Goal: Task Accomplishment & Management: Complete application form

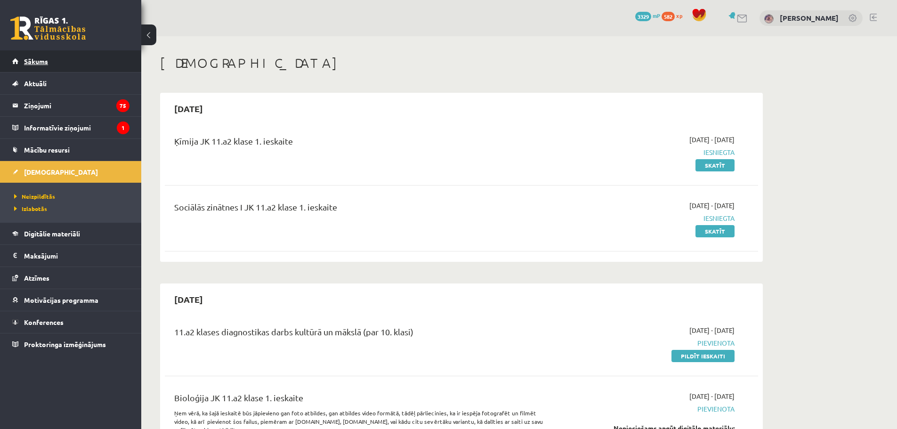
scroll to position [330, 0]
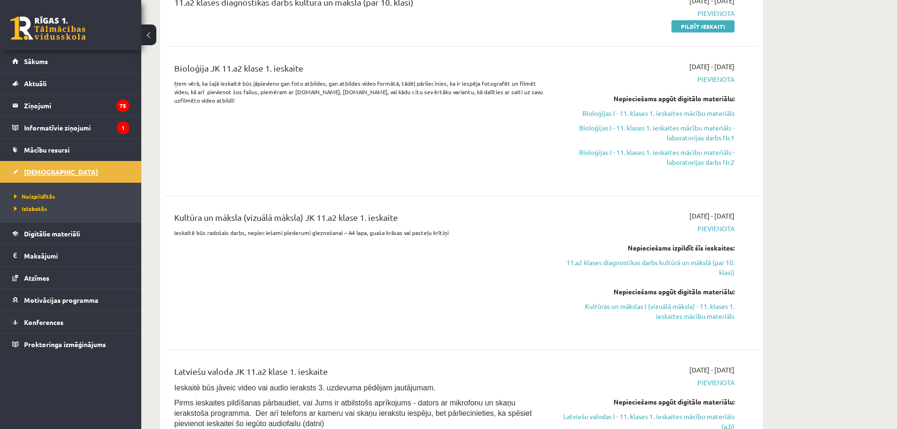
click at [43, 175] on span "[DEMOGRAPHIC_DATA]" at bounding box center [61, 172] width 74 height 8
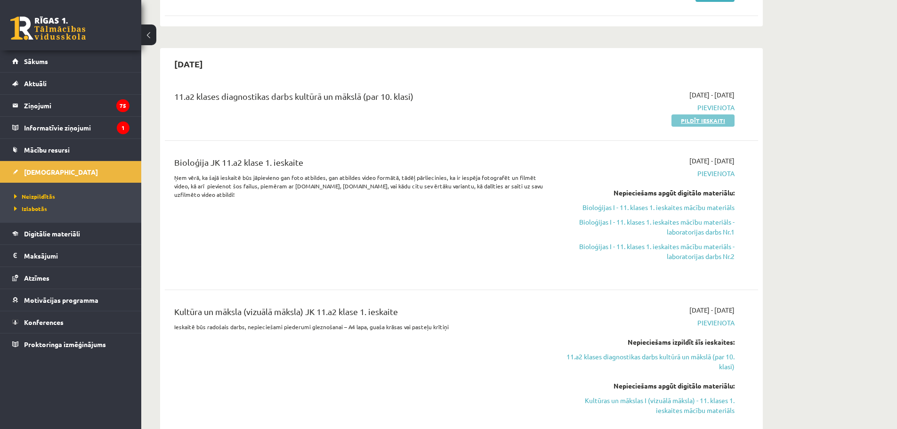
click at [692, 121] on link "Pildīt ieskaiti" at bounding box center [702, 120] width 63 height 12
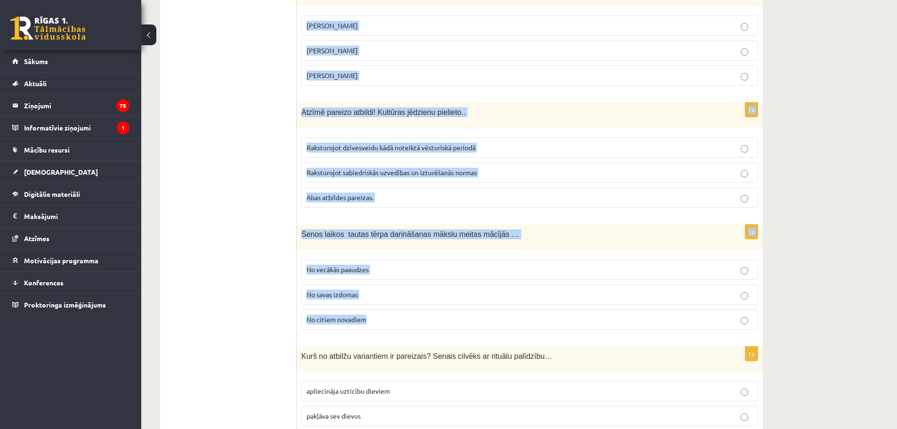
scroll to position [3700, 0]
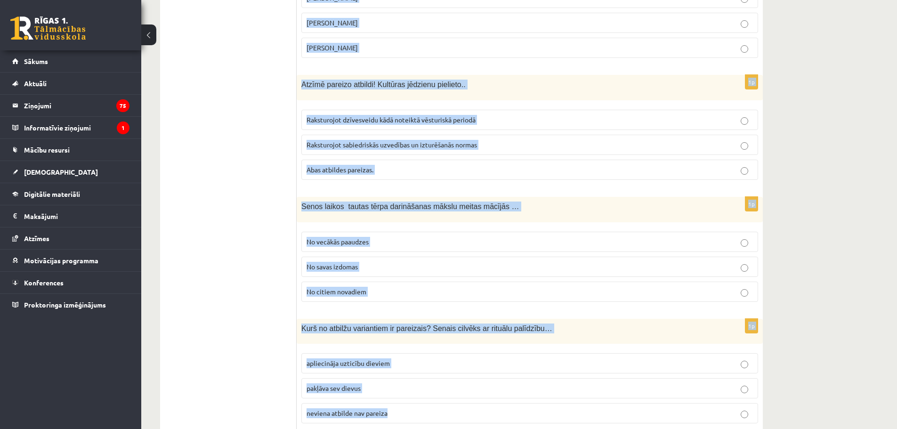
drag, startPoint x: 300, startPoint y: 186, endPoint x: 565, endPoint y: 424, distance: 355.7
copy form "Lorem ipsum dolorsit ametcons adipiscinge seddoeiu Tempo Incid utlabore Etdolor…"
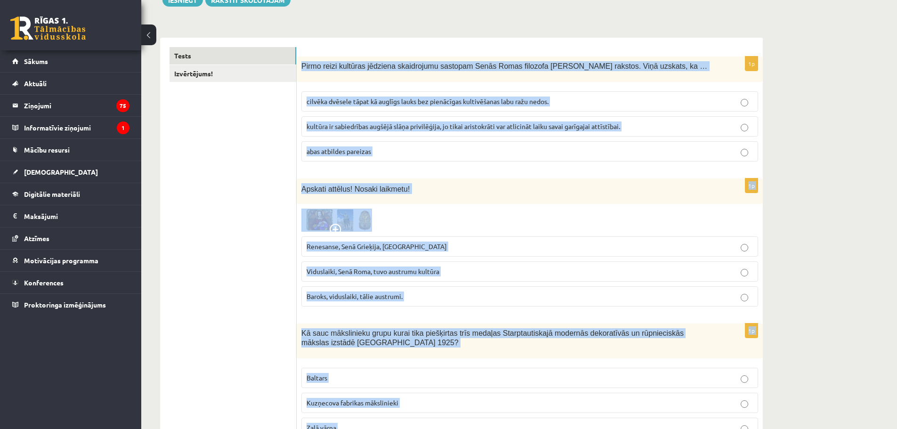
scroll to position [0, 0]
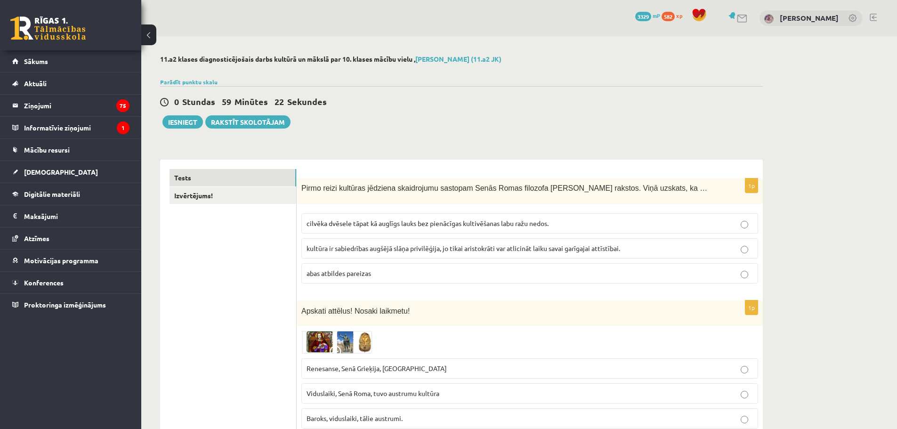
click at [344, 228] on p "cilvēka dvēsele tāpat kā auglīgs lauks bez pienācīgas kultivēšanas labu ražu ne…" at bounding box center [529, 223] width 446 height 10
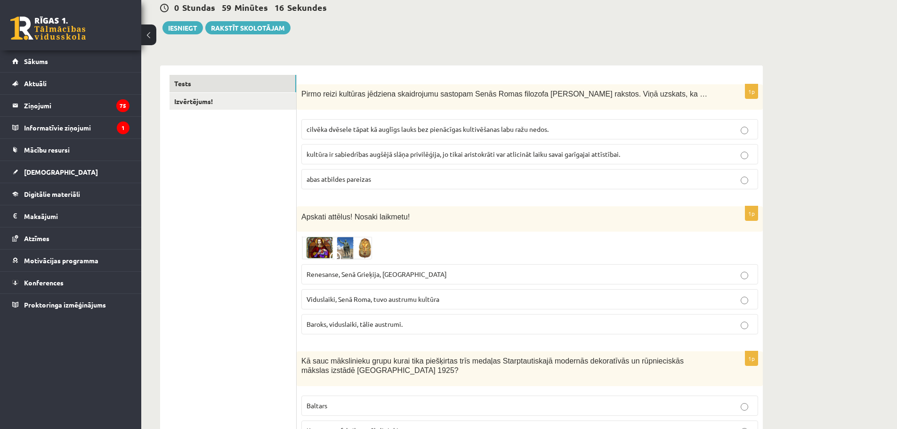
scroll to position [188, 0]
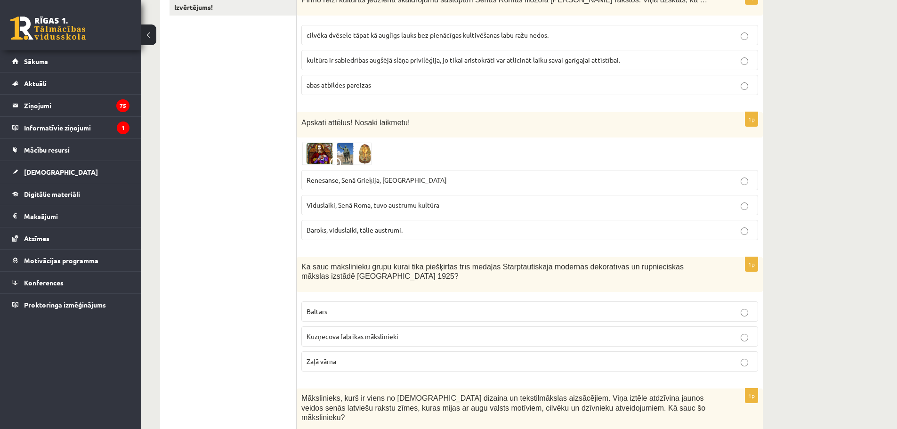
click at [413, 204] on span "Viduslaiki, Senā Roma, tuvo austrumu kultūra" at bounding box center [372, 205] width 133 height 8
click at [349, 157] on img at bounding box center [336, 153] width 71 height 23
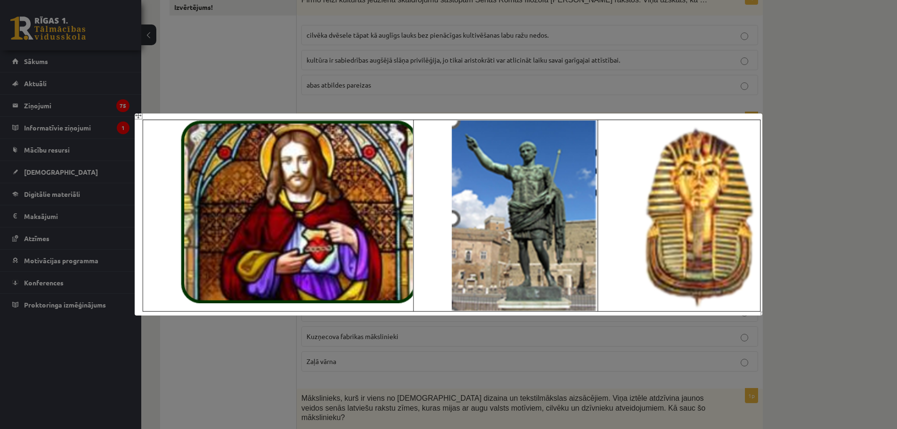
click at [406, 85] on div at bounding box center [448, 214] width 897 height 429
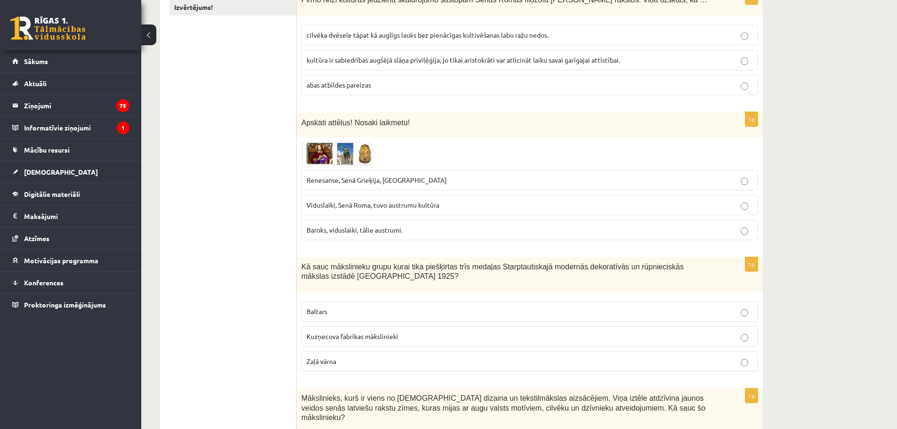
click at [341, 176] on span "Renesanse, Senā Grieķija, [GEOGRAPHIC_DATA]" at bounding box center [376, 180] width 140 height 8
click at [339, 201] on p "Viduslaiki, Senā Roma, tuvo austrumu kultūra" at bounding box center [529, 205] width 446 height 10
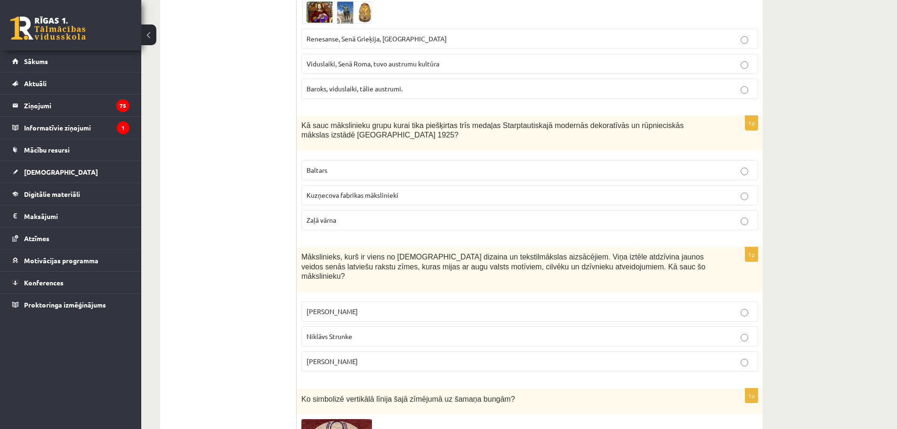
drag, startPoint x: 299, startPoint y: 121, endPoint x: 388, endPoint y: 347, distance: 242.7
copy form "Kā sauc mākslinieku grupu kurai tika piešķirtas trīs medaļas Starptautiskajā mo…"
click at [324, 177] on label "Baltars" at bounding box center [529, 170] width 457 height 20
click at [336, 306] on p "[PERSON_NAME]" at bounding box center [529, 311] width 446 height 10
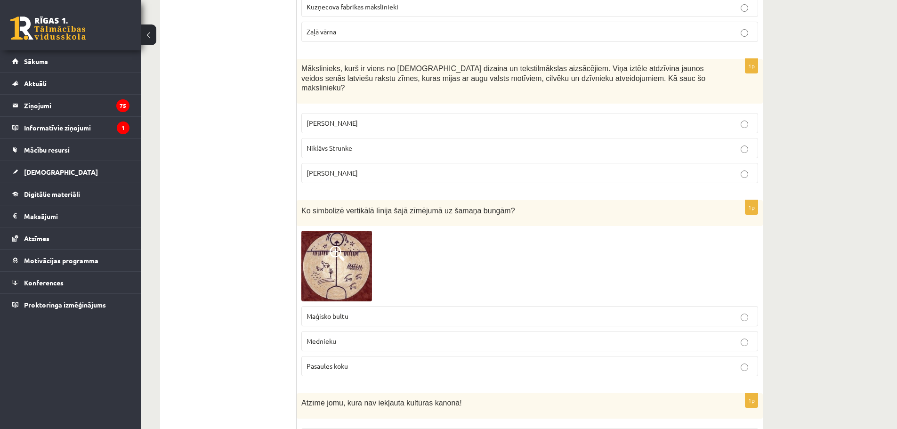
scroll to position [565, 0]
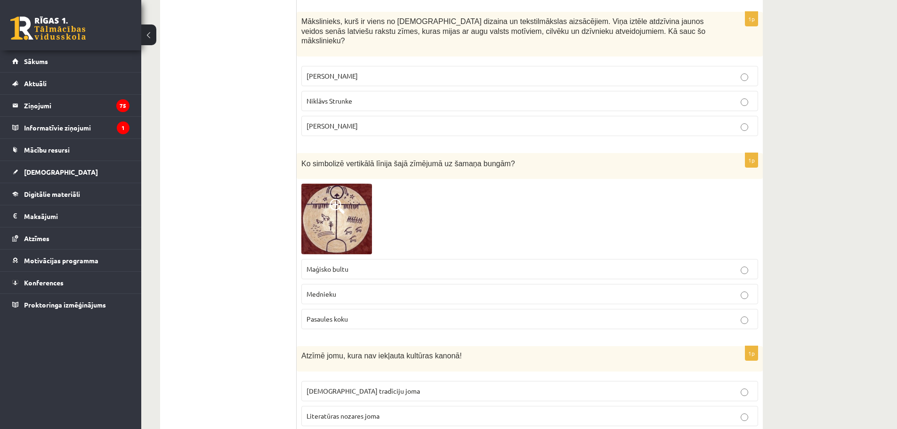
click at [344, 265] on span "Maģisko bultu" at bounding box center [327, 269] width 42 height 8
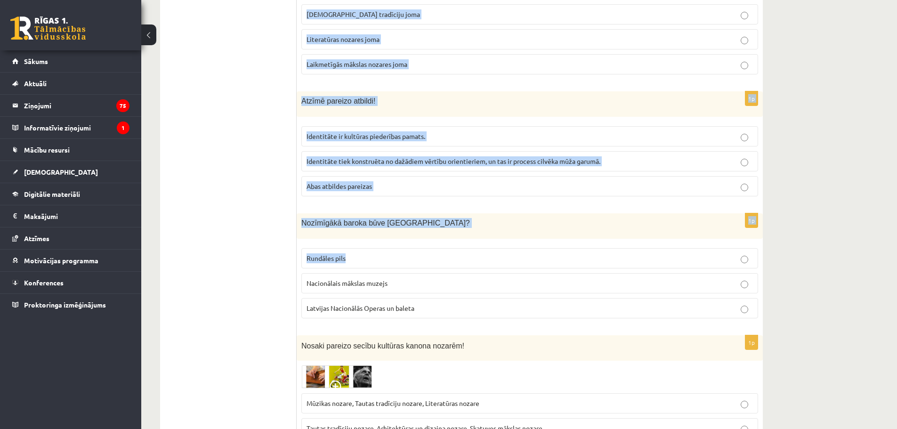
scroll to position [989, 0]
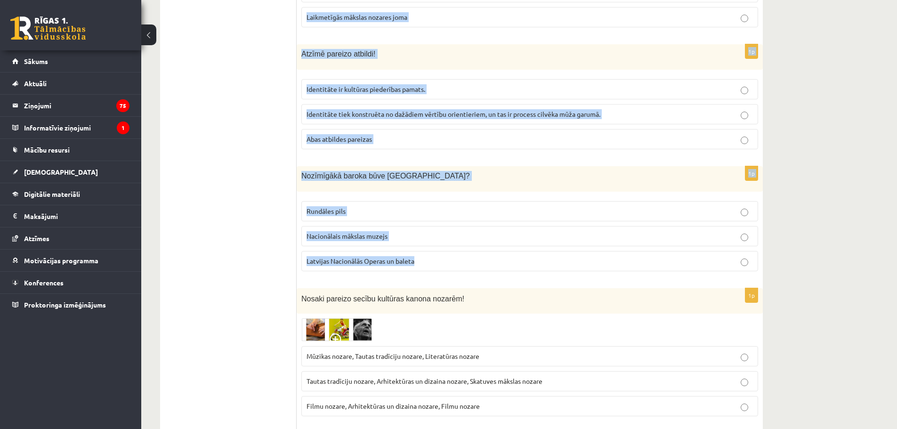
drag, startPoint x: 299, startPoint y: 201, endPoint x: 433, endPoint y: 247, distance: 141.4
copy form "Atzīmē jomu, kura nav iekļauta kultūras kanonā! Tautas tradīciju joma Literatūr…"
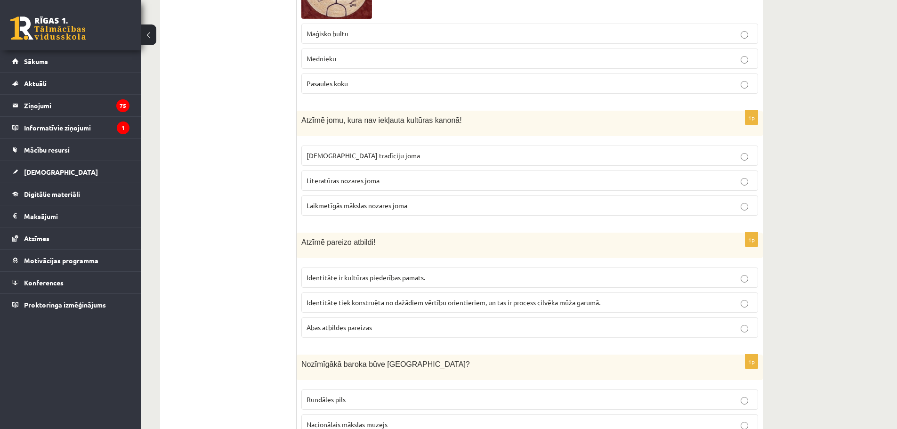
click at [329, 201] on p "Laikmetīgās mākslas nozares joma" at bounding box center [529, 206] width 446 height 10
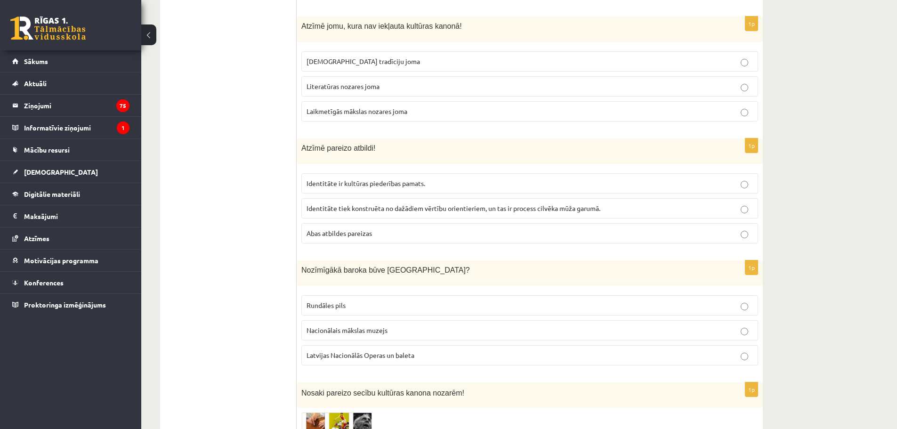
click at [316, 229] on span "Abas atbildes pareizas" at bounding box center [338, 233] width 65 height 8
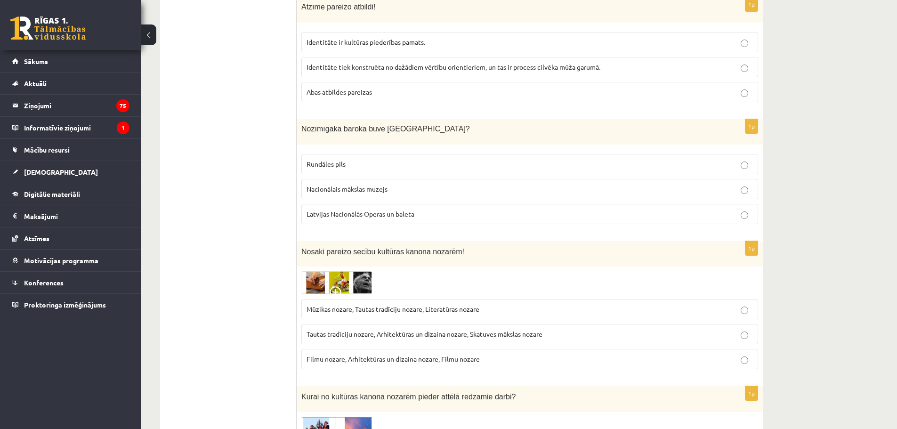
click at [334, 160] on span "Rundāles pils" at bounding box center [325, 164] width 39 height 8
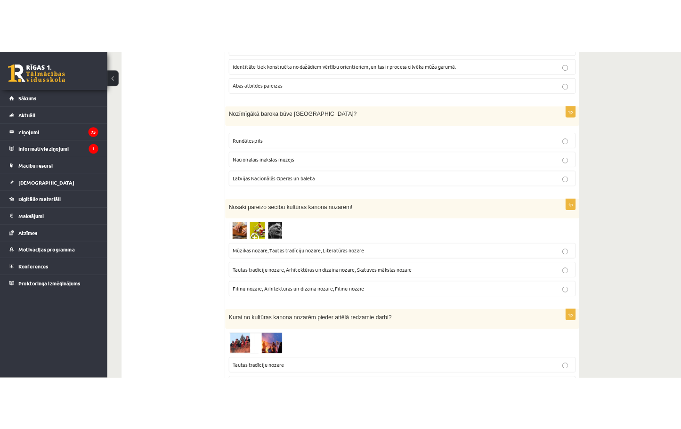
scroll to position [1177, 0]
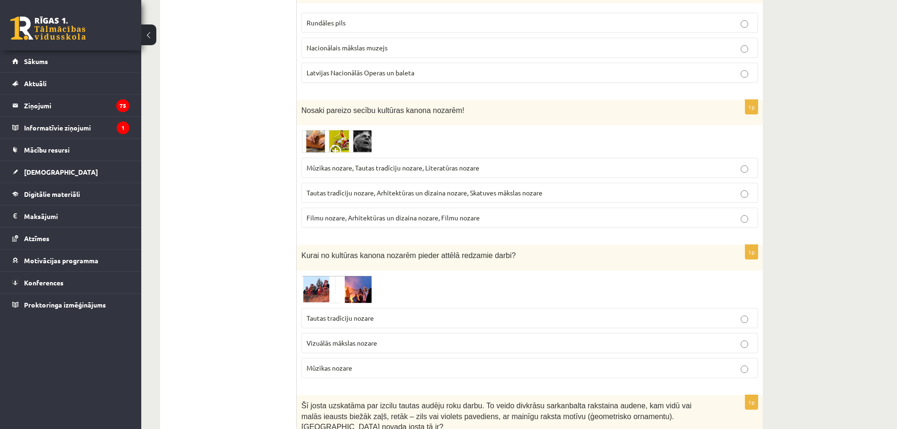
click at [319, 130] on img at bounding box center [336, 141] width 71 height 23
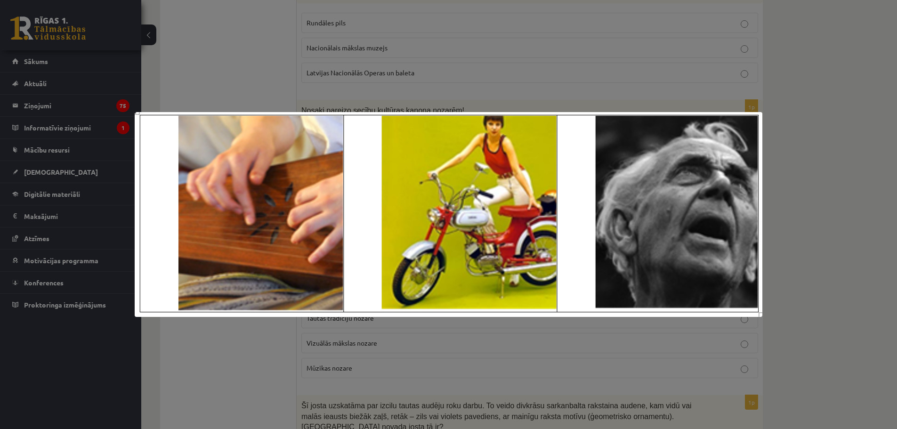
click at [372, 79] on div at bounding box center [448, 214] width 897 height 429
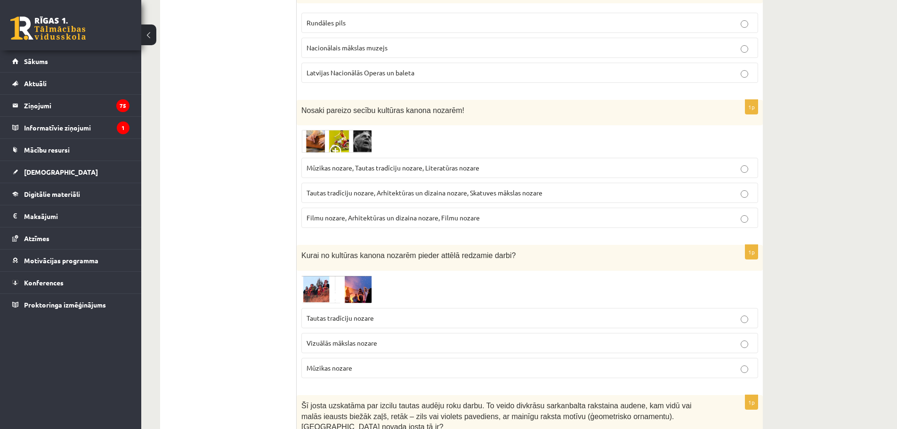
click at [333, 134] on img at bounding box center [336, 141] width 71 height 23
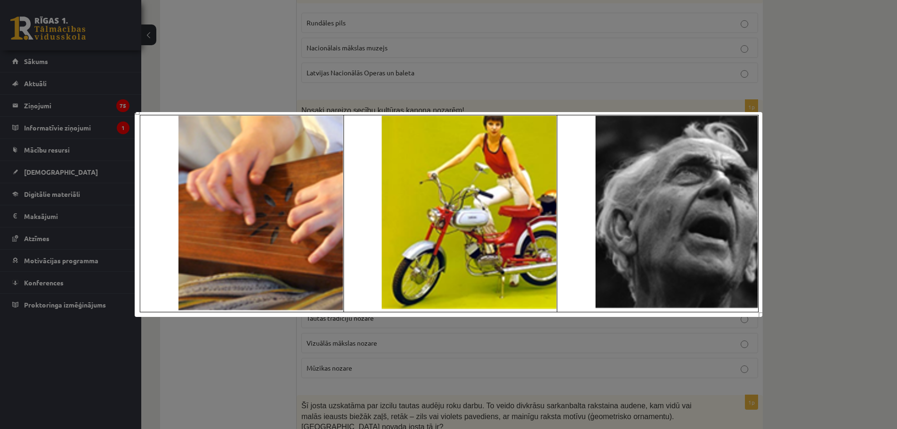
click at [371, 75] on div at bounding box center [448, 214] width 897 height 429
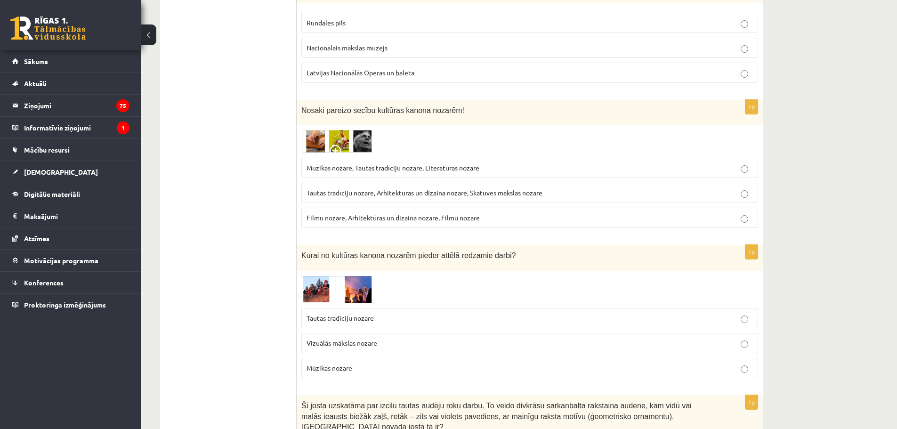
click at [347, 136] on img at bounding box center [336, 141] width 71 height 23
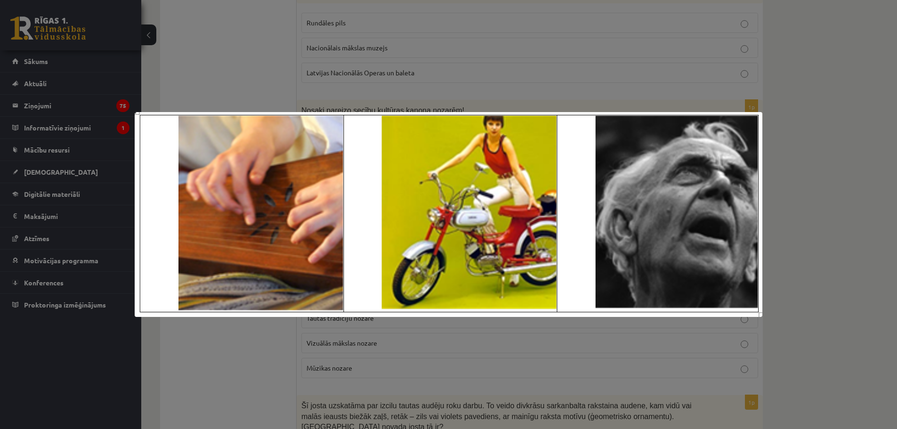
click at [369, 89] on div at bounding box center [448, 214] width 897 height 429
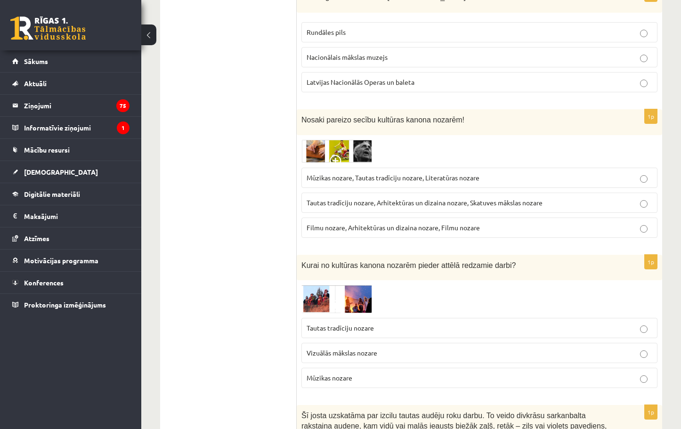
click at [355, 207] on p "Tautas tradīciju nozare, Arhitektūras un dizaina nozare, Skatuves mākslas nozare" at bounding box center [479, 203] width 346 height 10
click at [362, 147] on img at bounding box center [336, 151] width 71 height 23
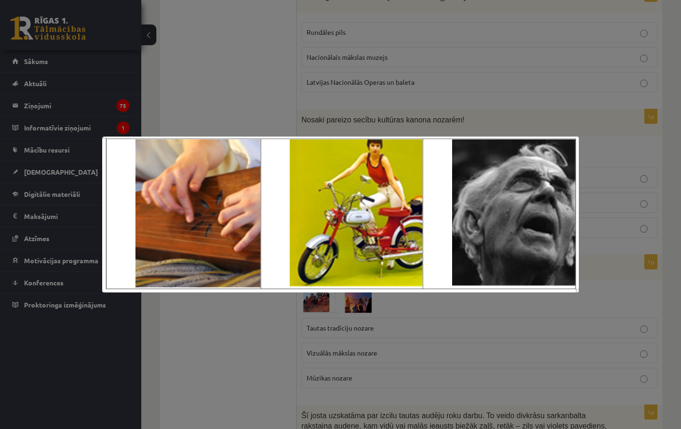
click at [417, 114] on div at bounding box center [340, 214] width 681 height 429
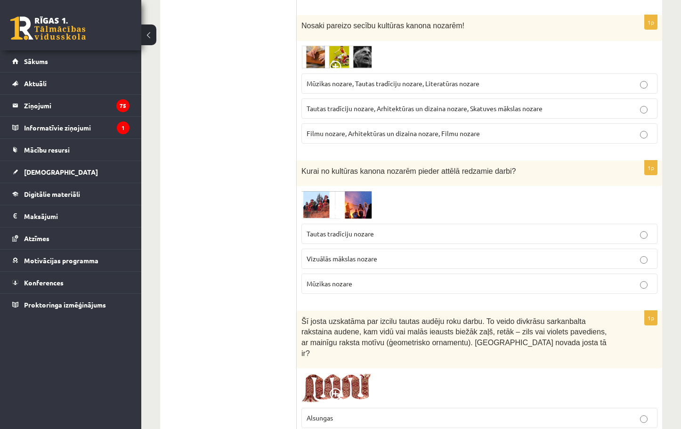
scroll to position [1318, 0]
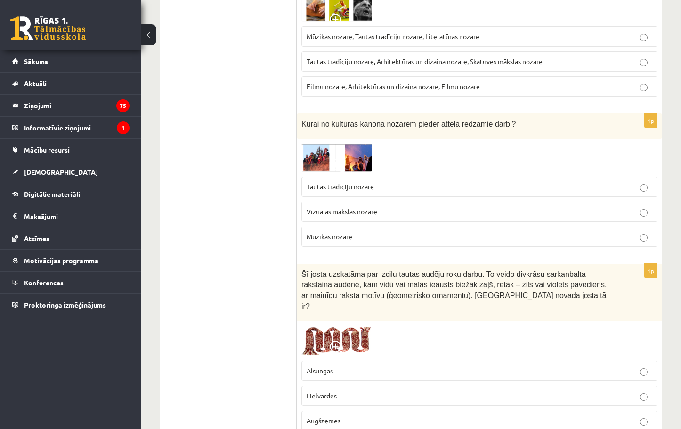
click at [322, 154] on img at bounding box center [336, 158] width 71 height 28
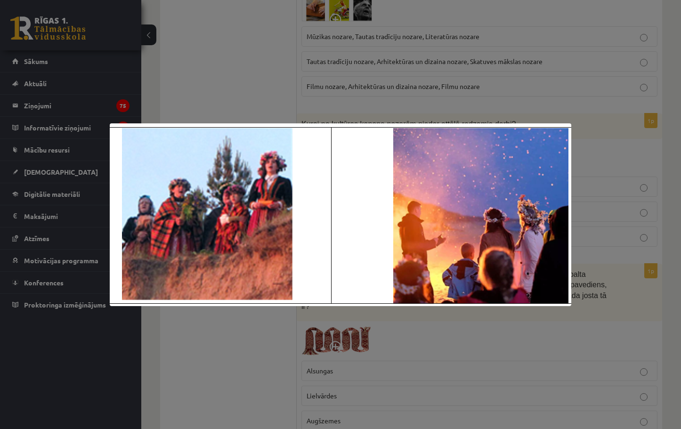
click at [370, 81] on div at bounding box center [340, 214] width 681 height 429
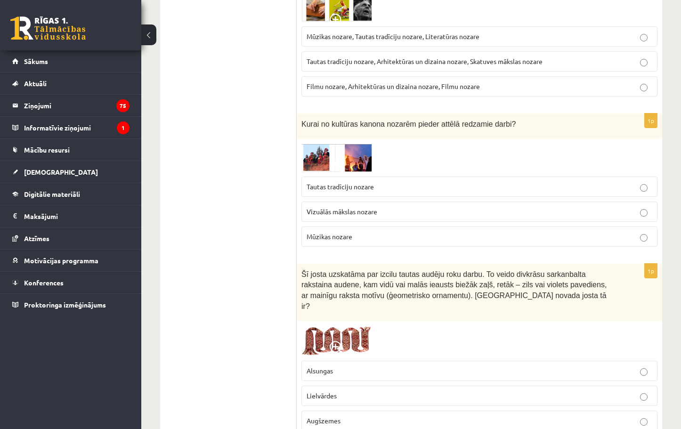
click at [342, 186] on span "Tautas tradīciju nozare" at bounding box center [339, 186] width 67 height 8
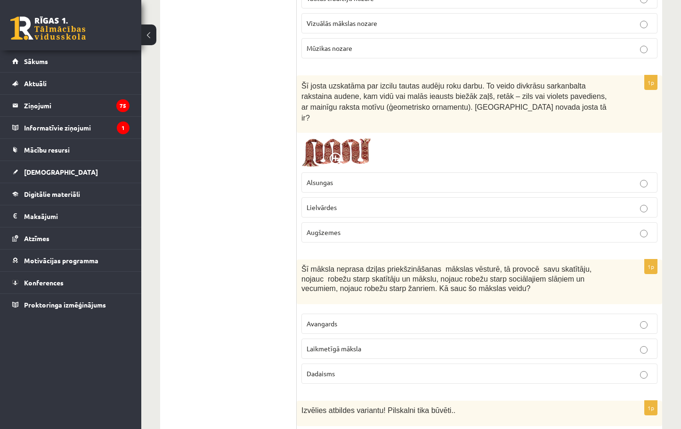
scroll to position [1365, 0]
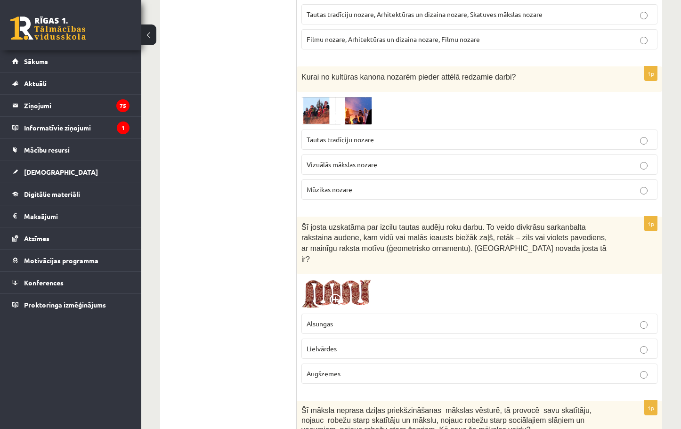
click at [338, 120] on span at bounding box center [337, 119] width 15 height 15
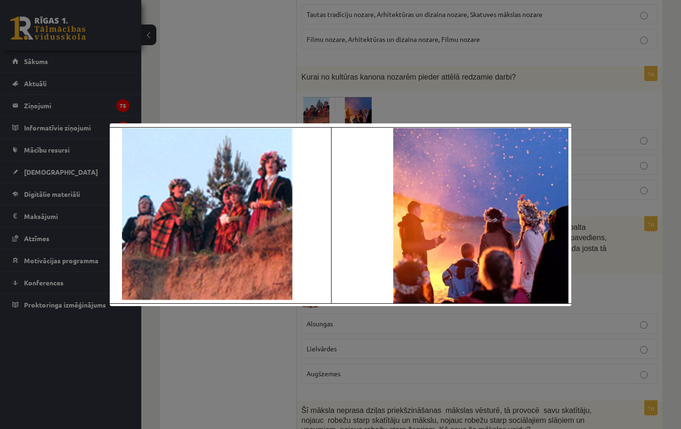
click at [369, 84] on div at bounding box center [340, 214] width 681 height 429
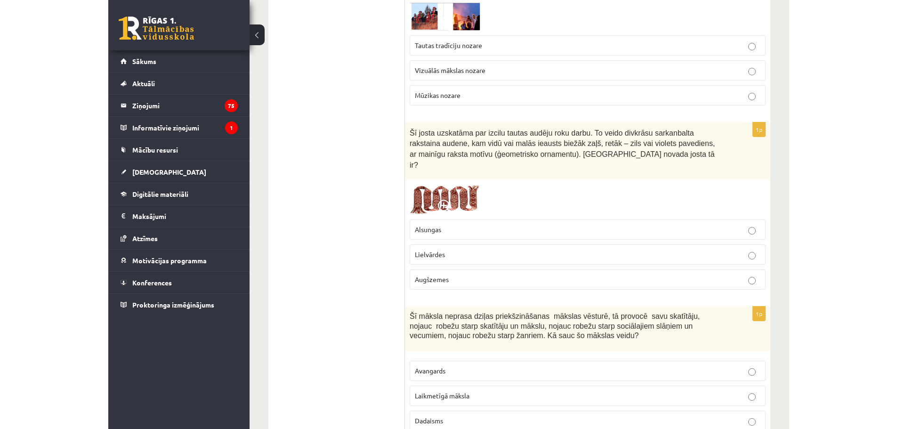
scroll to position [1506, 0]
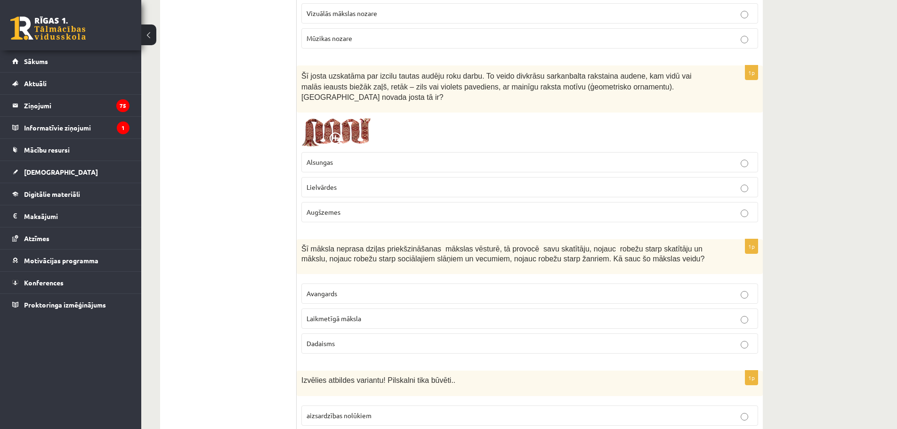
drag, startPoint x: 277, startPoint y: 60, endPoint x: 327, endPoint y: 73, distance: 51.5
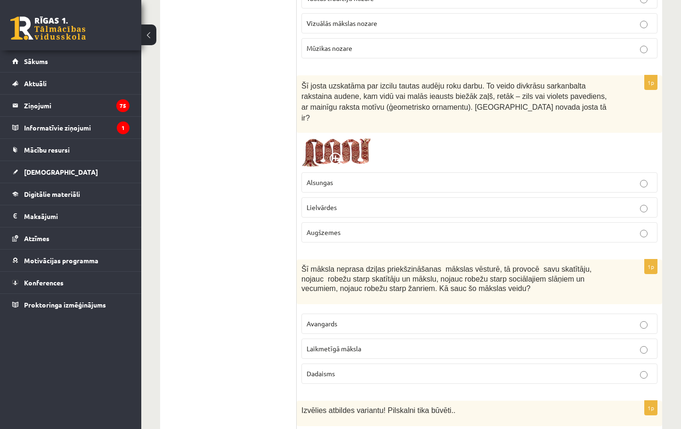
click at [322, 203] on span "Lielvārdes" at bounding box center [321, 207] width 30 height 8
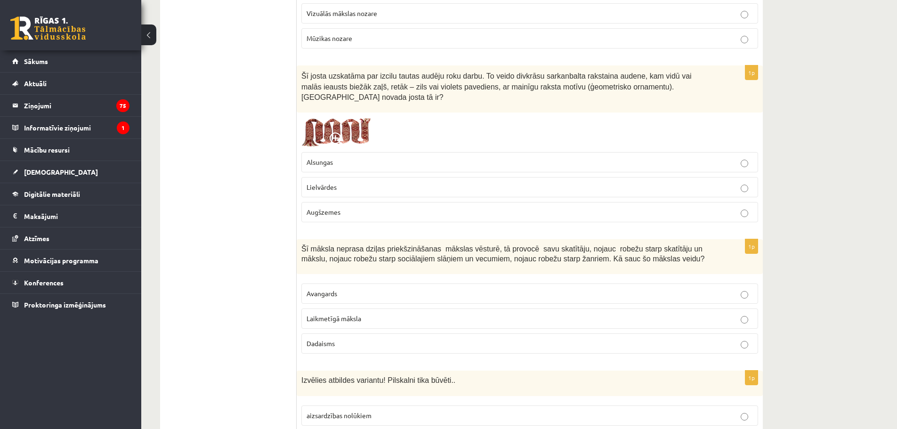
scroll to position [1601, 0]
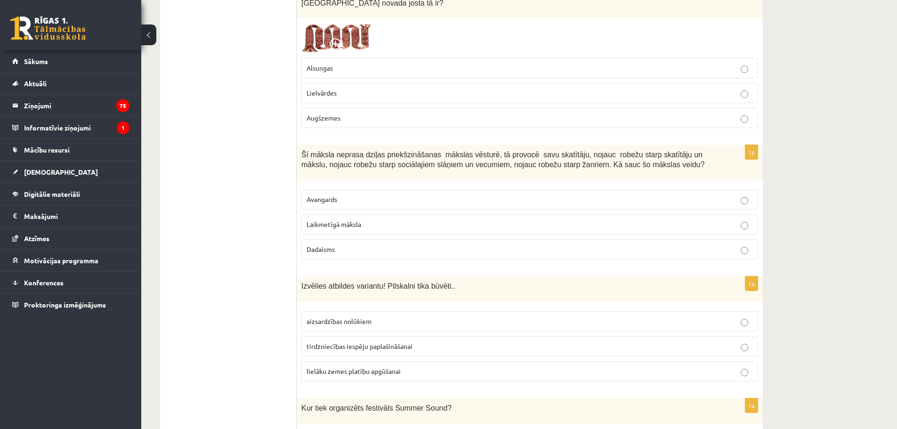
drag, startPoint x: 293, startPoint y: 125, endPoint x: 345, endPoint y: 155, distance: 59.3
click at [298, 112] on div "1p Šī josta uzskatāma par izcilu tautas audēju roku darbu. To veido divkrāsu sa…" at bounding box center [530, 53] width 466 height 164
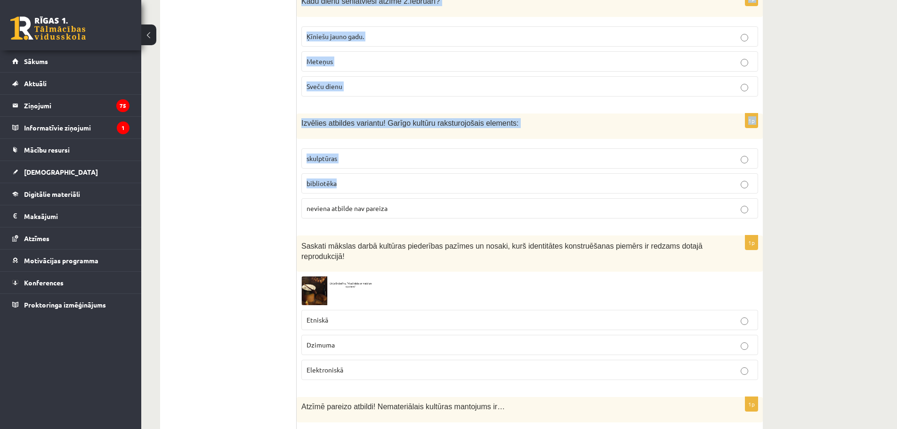
scroll to position [2542, 0]
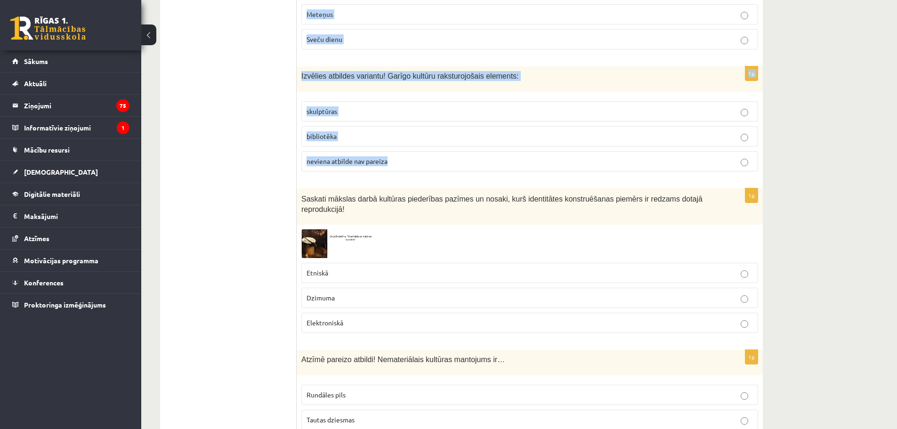
drag, startPoint x: 302, startPoint y: 134, endPoint x: 407, endPoint y: 144, distance: 106.0
copy form "Lo ipsumd sitamet consec adipiscingelits doeiusm tempori, ut laboree dolo magna…"
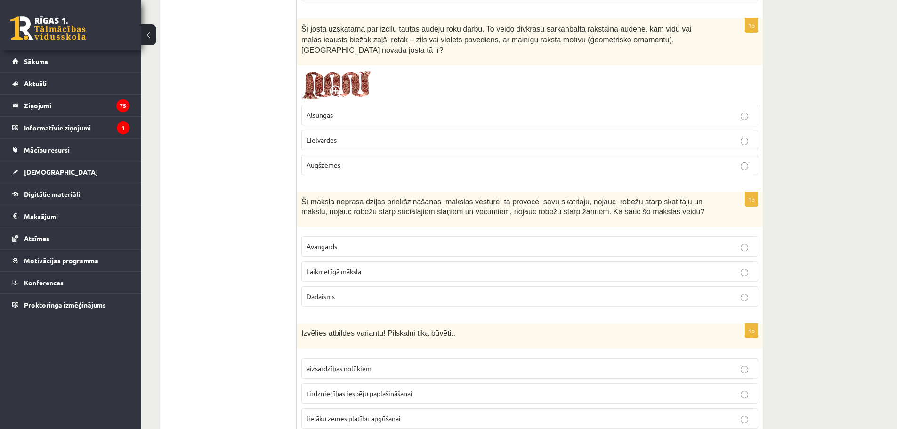
scroll to position [1601, 0]
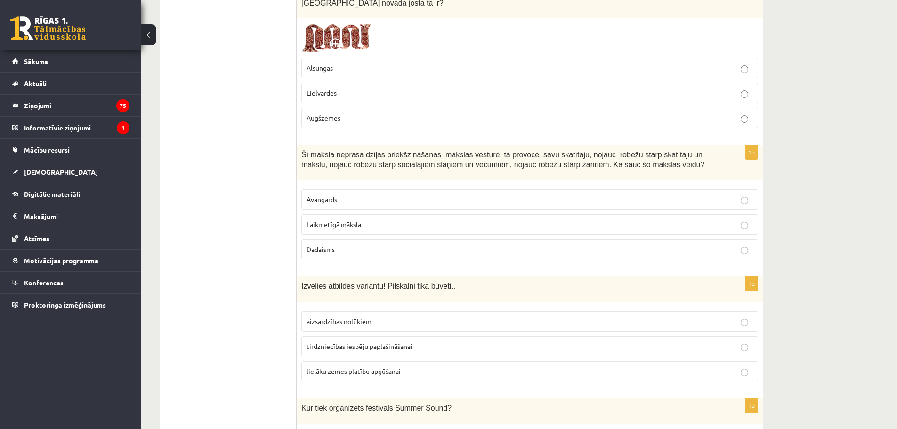
click at [334, 214] on label "Laikmetīgā māksla" at bounding box center [529, 224] width 457 height 20
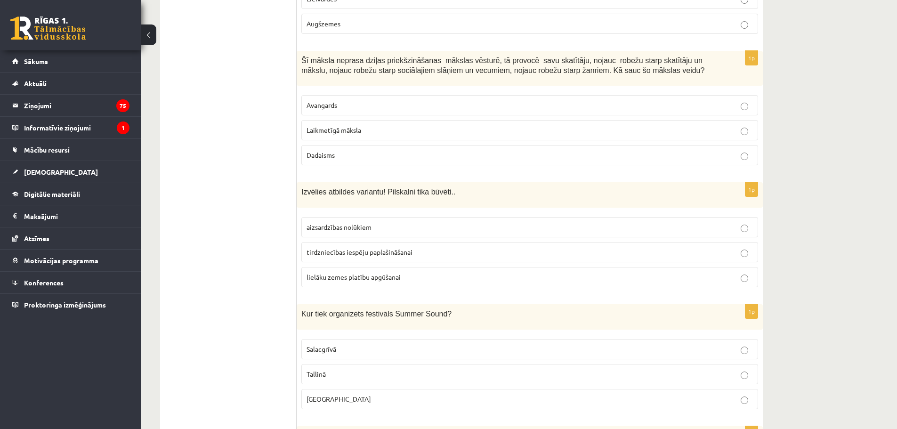
scroll to position [1742, 0]
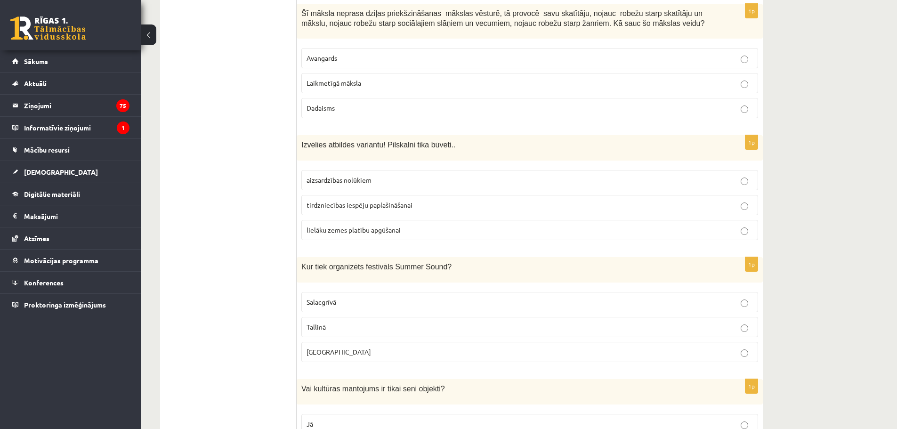
click at [337, 170] on label "aizsardzības nolūkiem" at bounding box center [529, 180] width 457 height 20
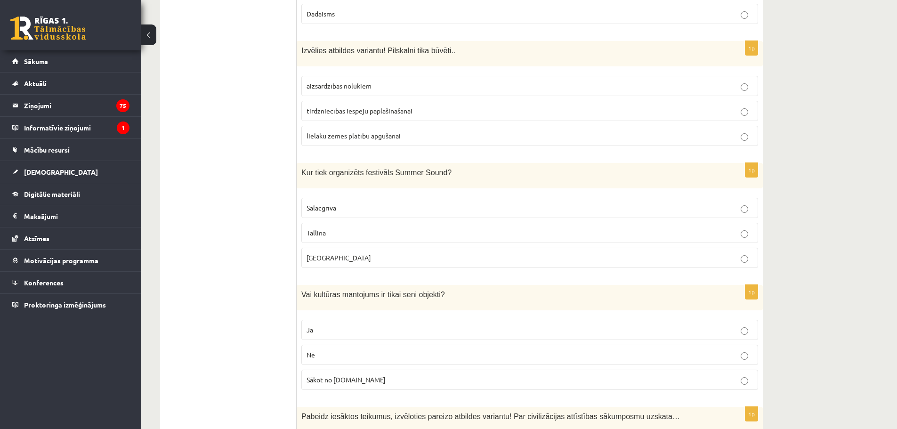
scroll to position [1883, 0]
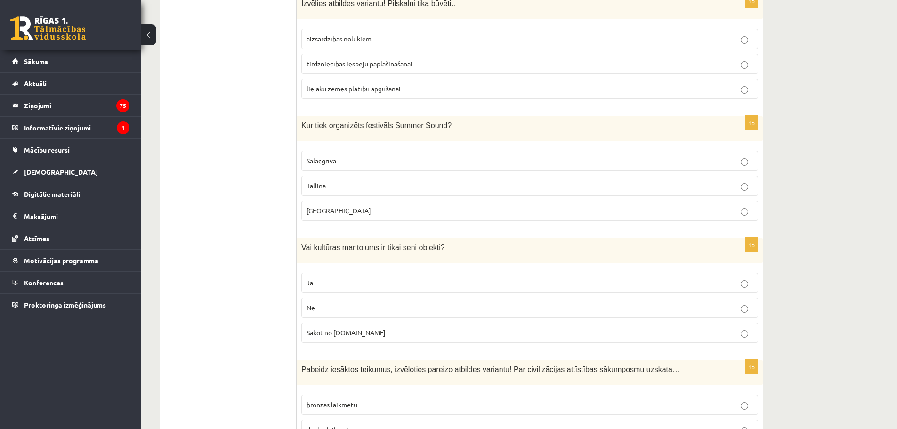
click at [320, 201] on label "[GEOGRAPHIC_DATA]" at bounding box center [529, 211] width 457 height 20
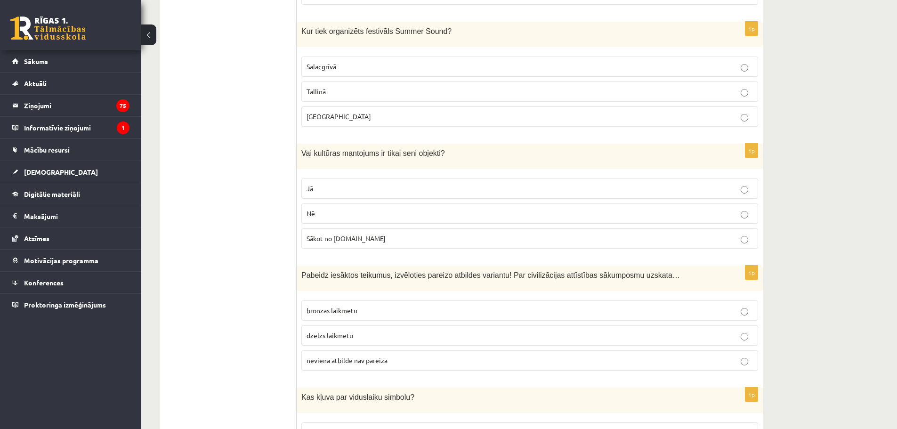
scroll to position [2024, 0]
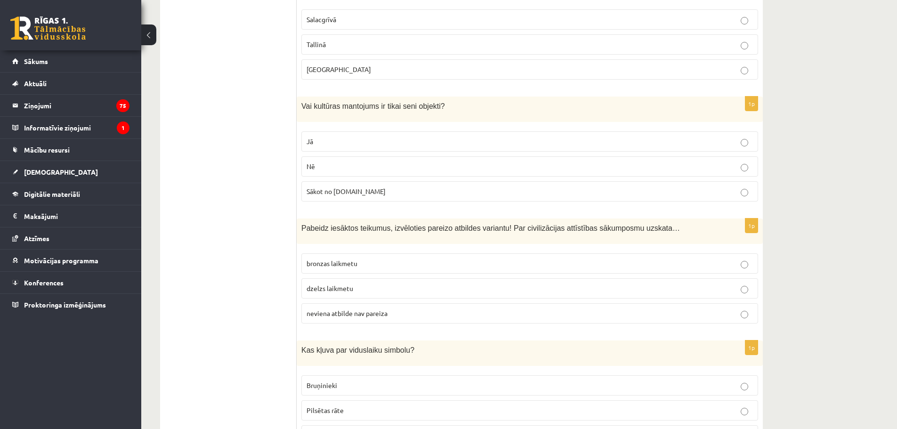
click at [314, 162] on span "Nē" at bounding box center [310, 166] width 8 height 8
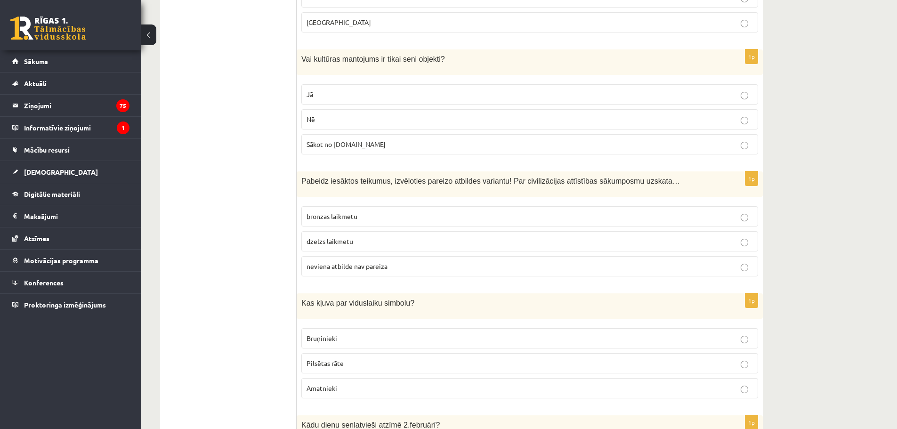
scroll to position [2119, 0]
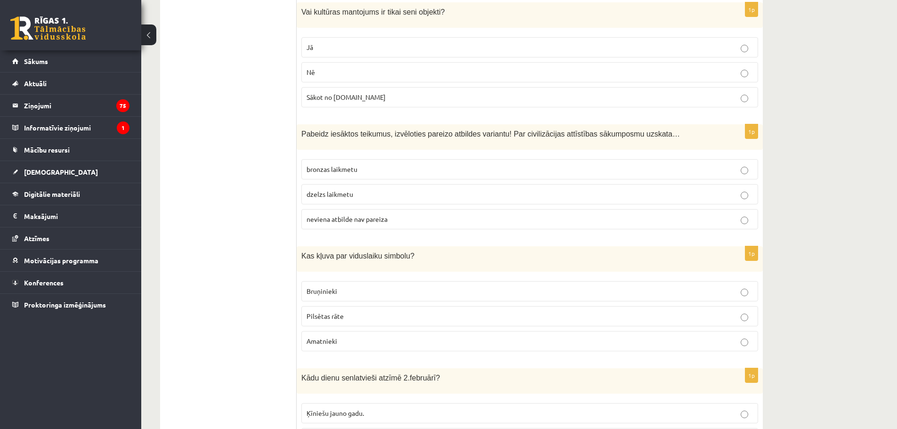
click at [342, 165] on span "bronzas laikmetu" at bounding box center [331, 169] width 51 height 8
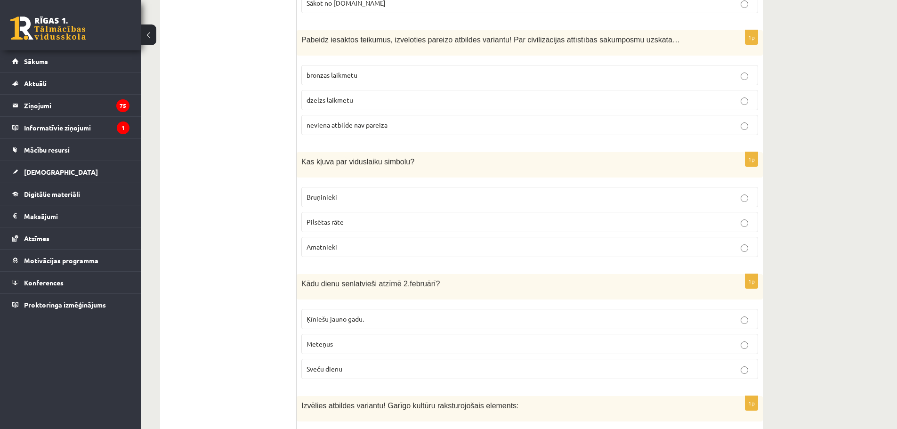
click at [344, 192] on p "Bruņinieki" at bounding box center [529, 197] width 446 height 10
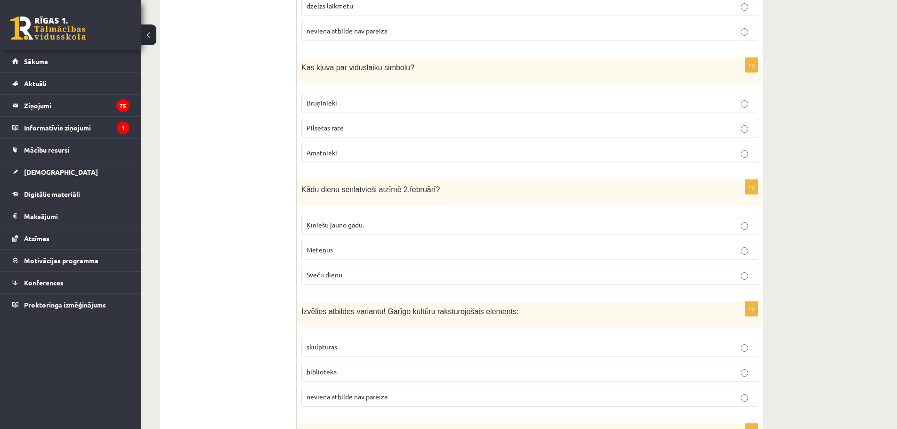
scroll to position [2354, 0]
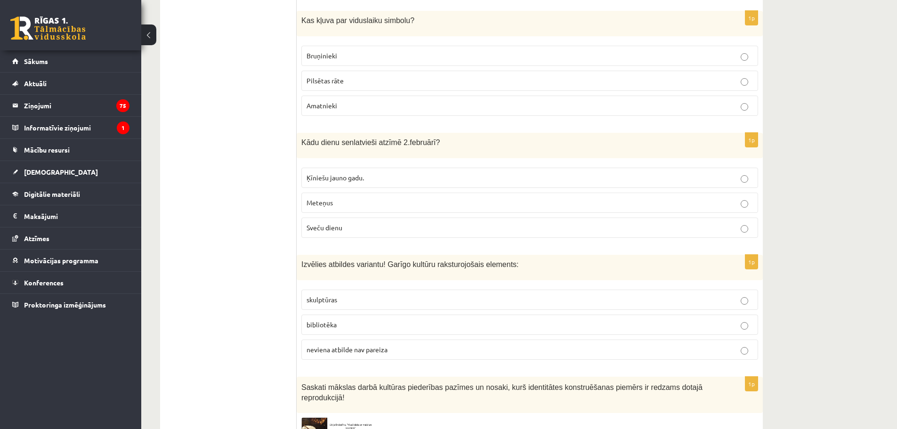
click at [331, 221] on div "1p Kādu dienu senlatvieši atzīmē [DATE]? Ķīniešu jauno gadu. Meteņus Sveču dienu" at bounding box center [530, 189] width 466 height 113
click at [333, 223] on span "Sveču dienu" at bounding box center [324, 227] width 36 height 8
click at [366, 320] on p "bibliotēka" at bounding box center [529, 325] width 446 height 10
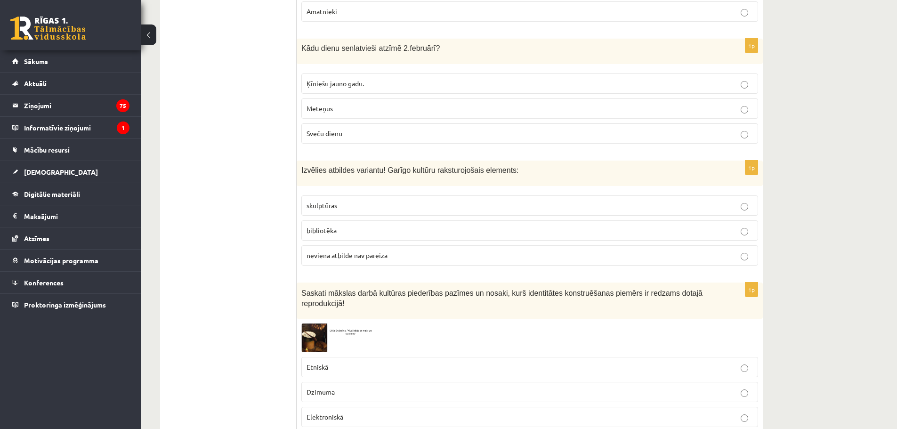
scroll to position [2495, 0]
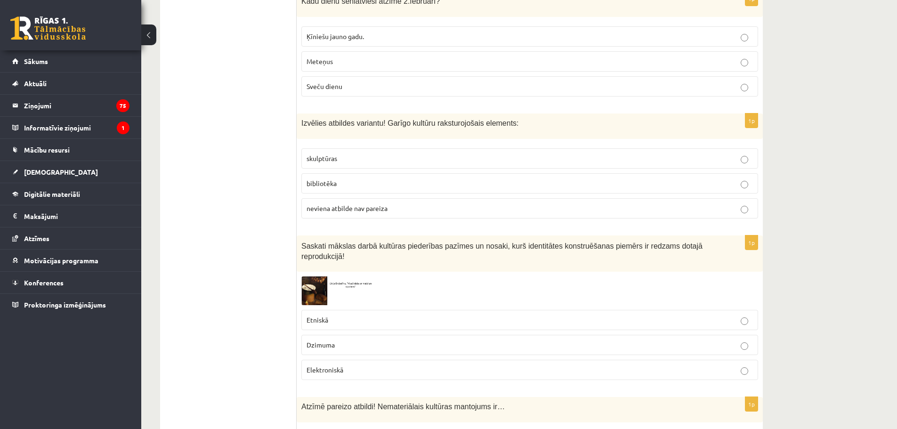
click at [324, 276] on img at bounding box center [336, 290] width 71 height 29
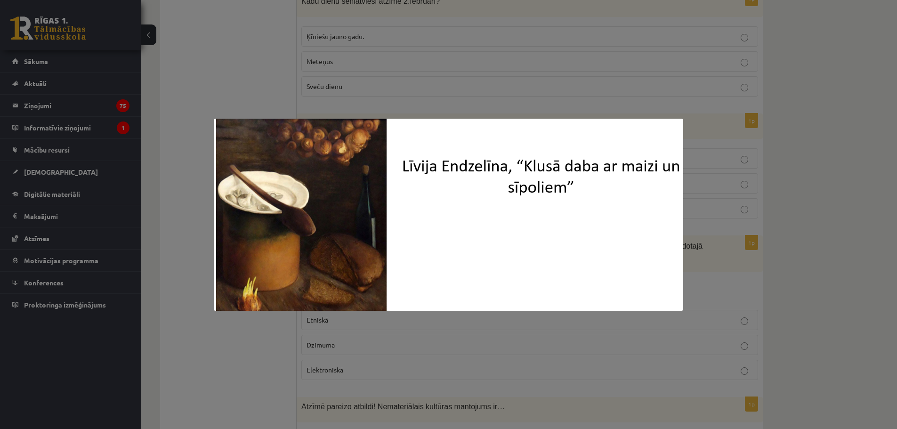
click at [258, 38] on div at bounding box center [448, 214] width 897 height 429
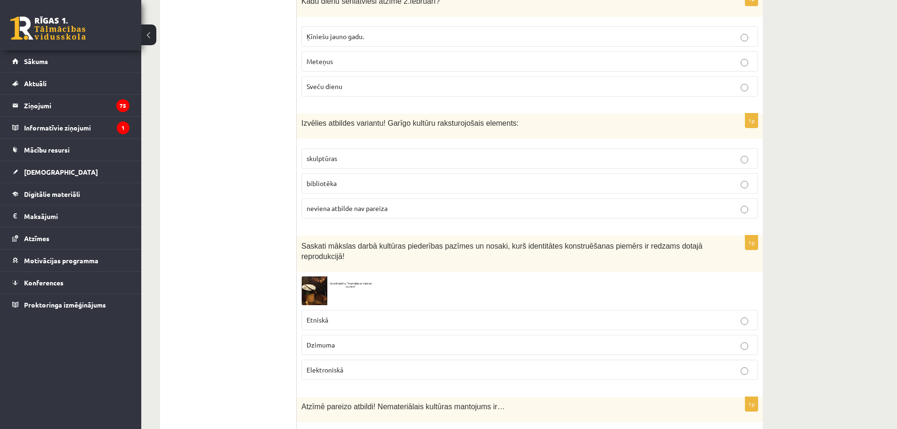
click at [334, 291] on span at bounding box center [337, 298] width 15 height 15
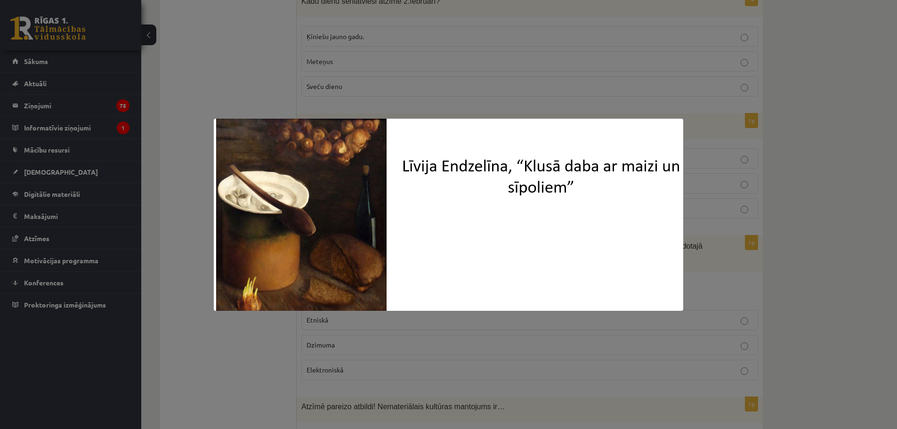
click at [169, 371] on div at bounding box center [448, 214] width 897 height 429
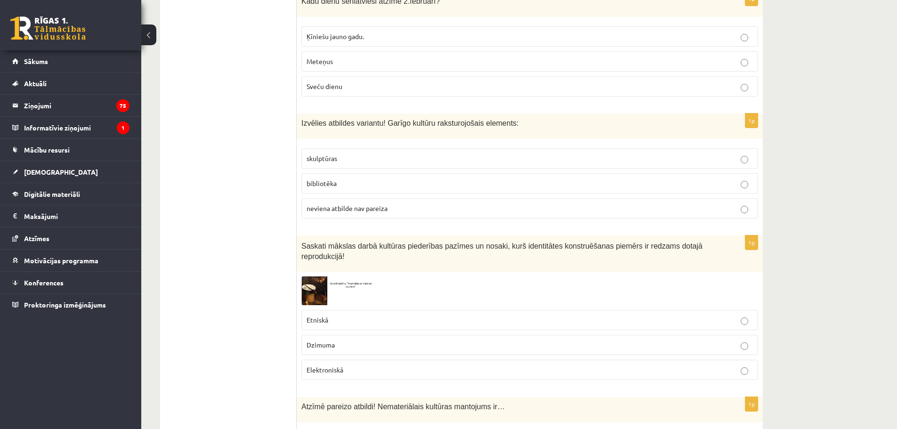
click at [336, 291] on span at bounding box center [337, 298] width 15 height 15
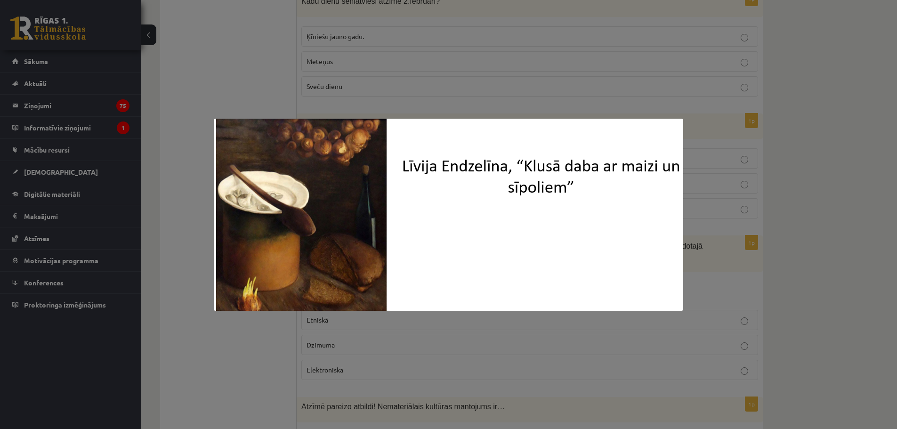
click at [236, 333] on div at bounding box center [448, 214] width 897 height 429
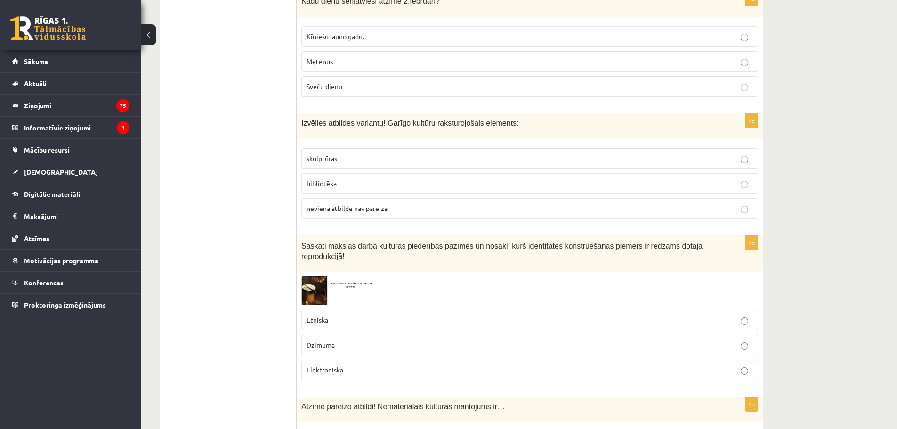
click at [325, 276] on img at bounding box center [336, 290] width 71 height 29
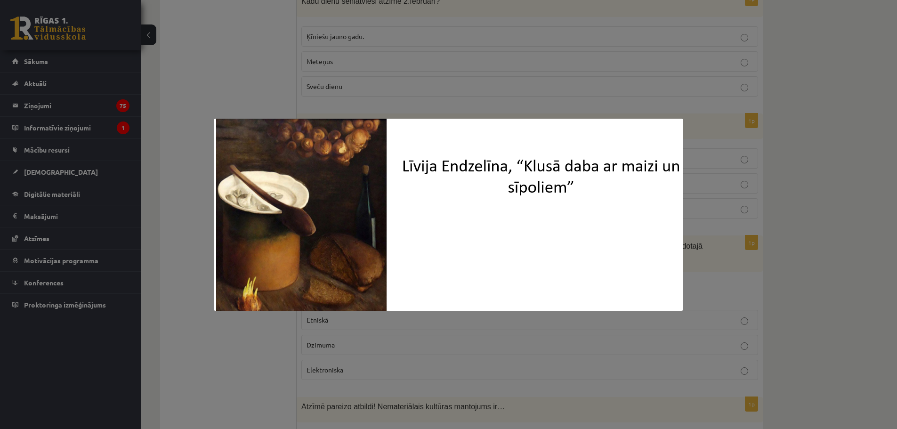
click at [227, 349] on div at bounding box center [448, 214] width 897 height 429
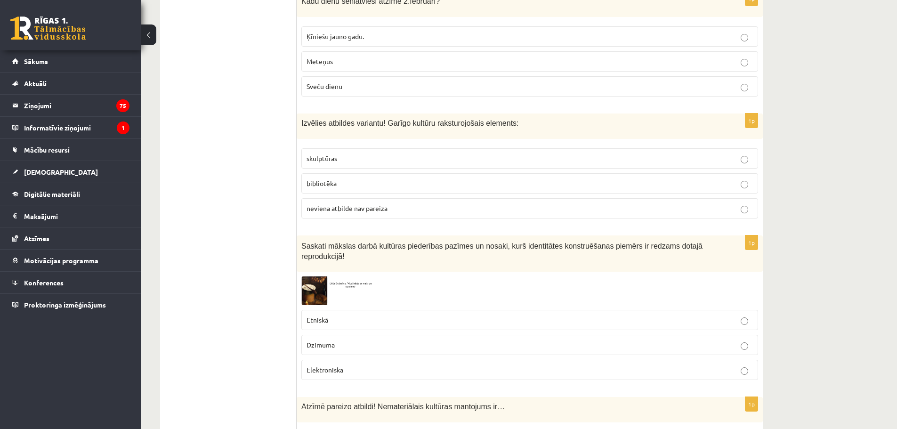
click at [326, 310] on label "Etniskā" at bounding box center [529, 320] width 457 height 20
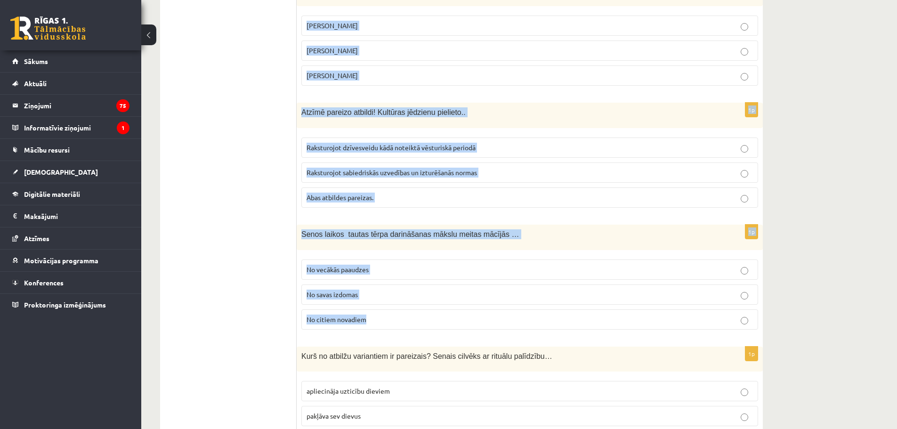
scroll to position [3700, 0]
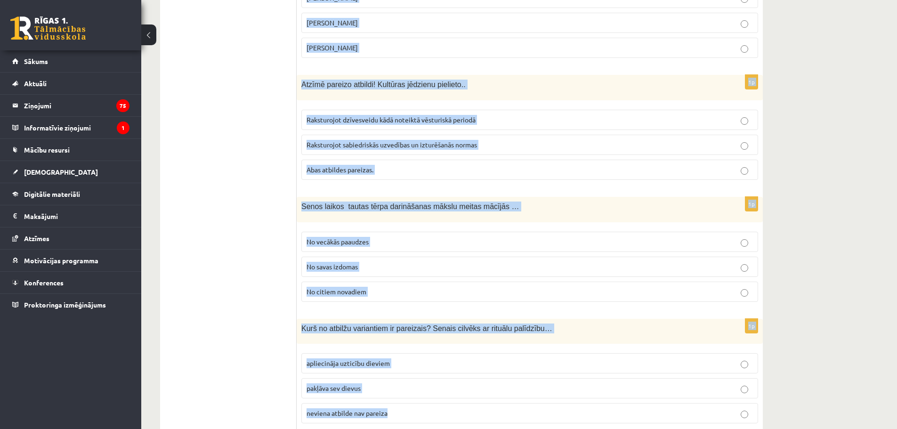
drag, startPoint x: 298, startPoint y: 185, endPoint x: 409, endPoint y: 376, distance: 220.9
copy form "Loremi dolorsi ametcon! Adipiscingeli seddoeiu temporinc ut… Laboreet dolo Magn…"
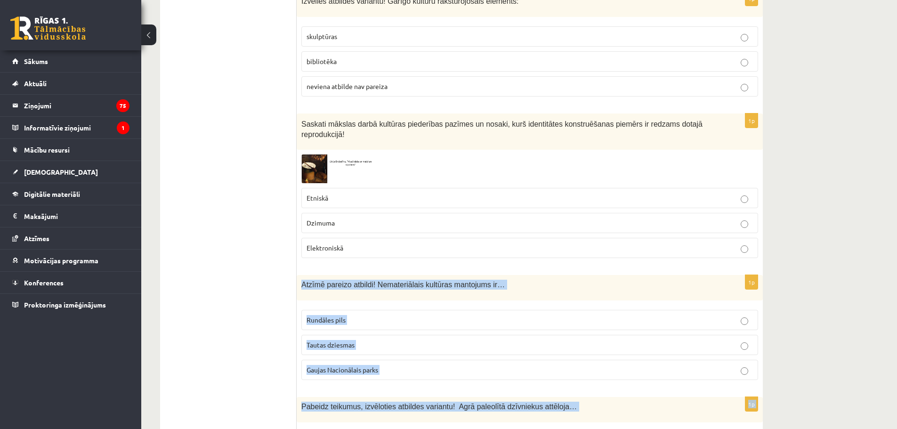
scroll to position [2664, 0]
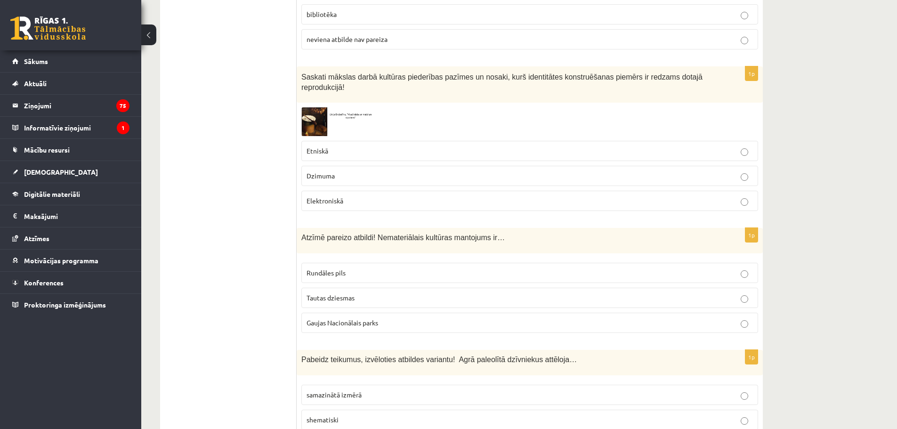
click at [363, 293] on p "Tautas dziesmas" at bounding box center [529, 298] width 446 height 10
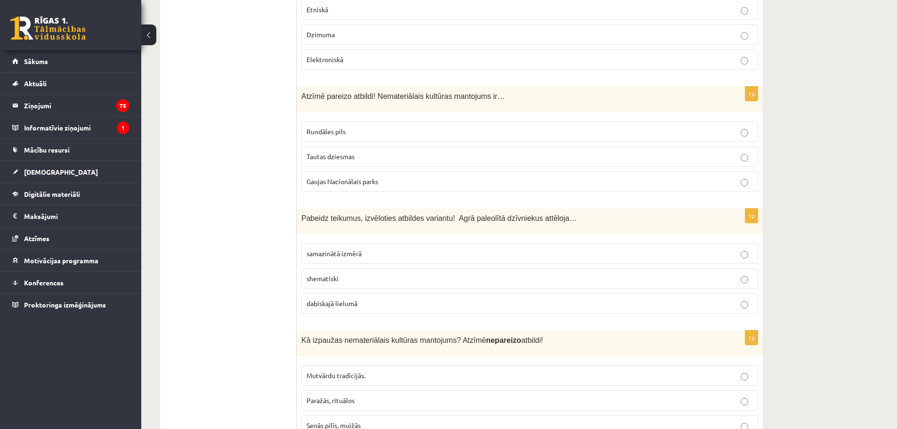
scroll to position [2852, 0]
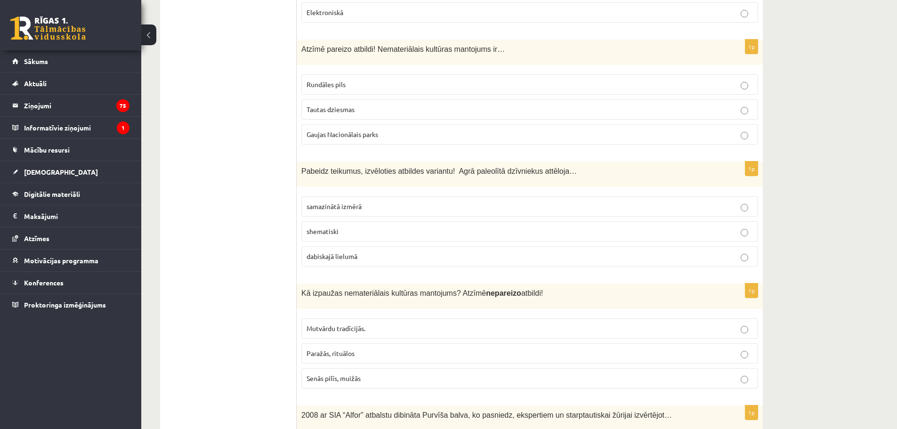
click at [330, 252] on span "dabiskajā lielumā" at bounding box center [331, 256] width 51 height 8
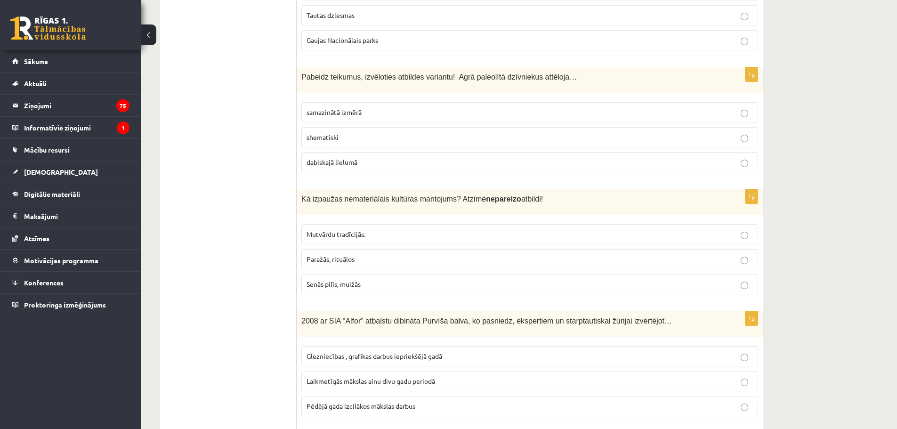
scroll to position [2994, 0]
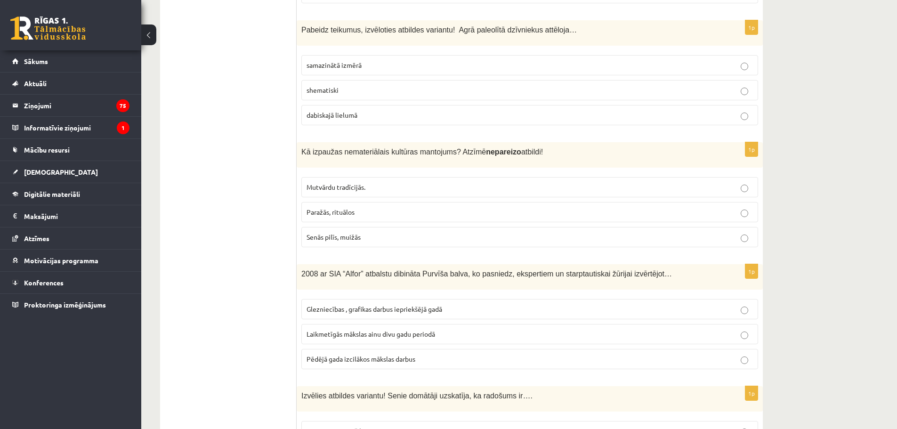
click at [332, 227] on label "Senās pilīs, muižās" at bounding box center [529, 237] width 457 height 20
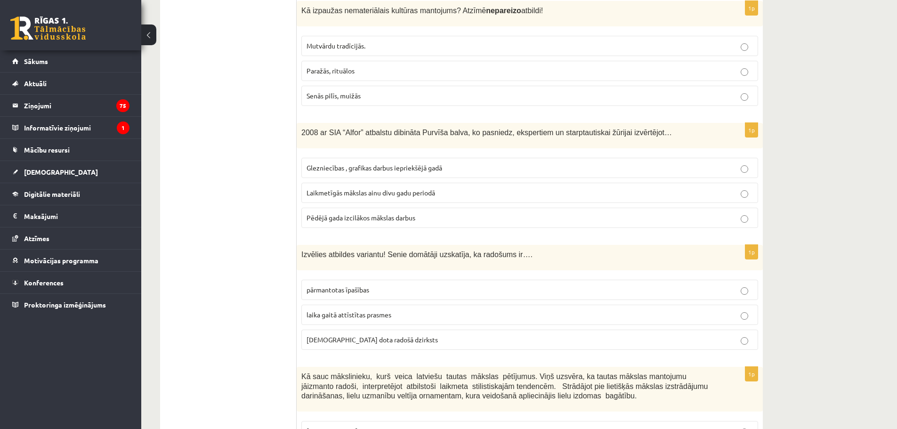
scroll to position [3182, 0]
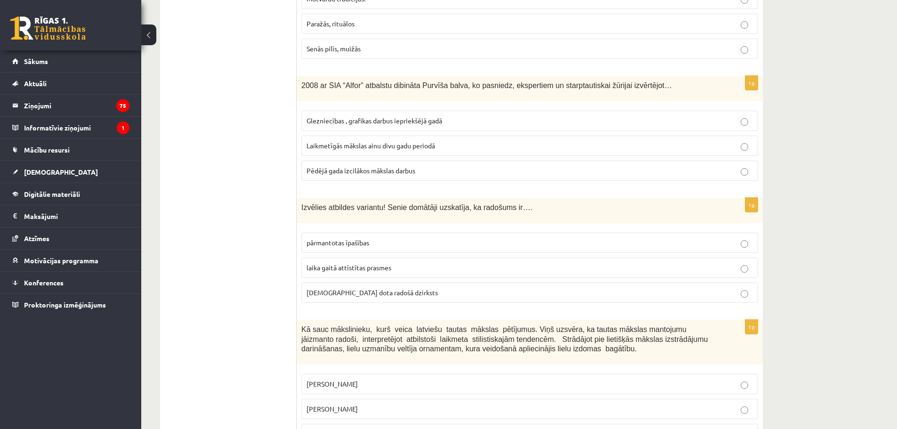
click at [330, 141] on p "Laikmetīgās mākslas ainu divu gadu periodā" at bounding box center [529, 146] width 446 height 10
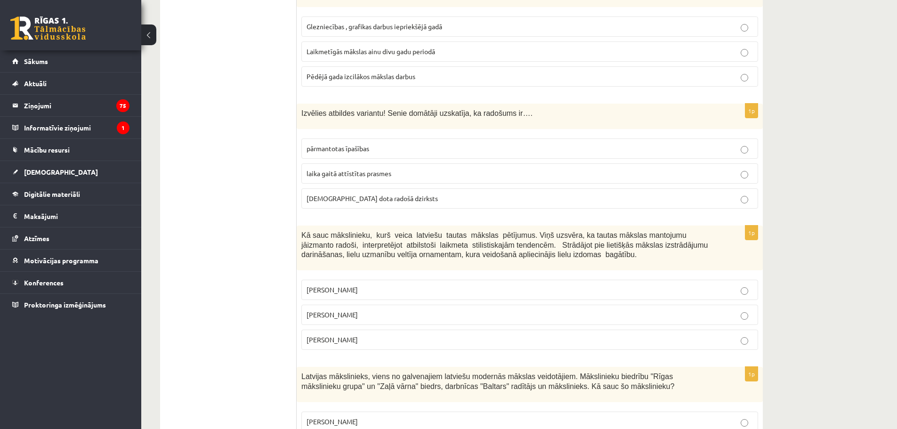
scroll to position [3323, 0]
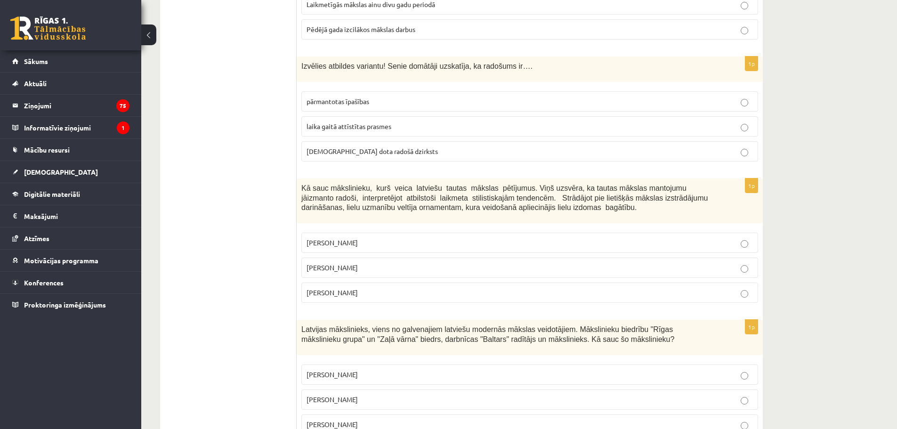
click at [341, 141] on label "[DEMOGRAPHIC_DATA] dota radošā dzirksts" at bounding box center [529, 151] width 457 height 20
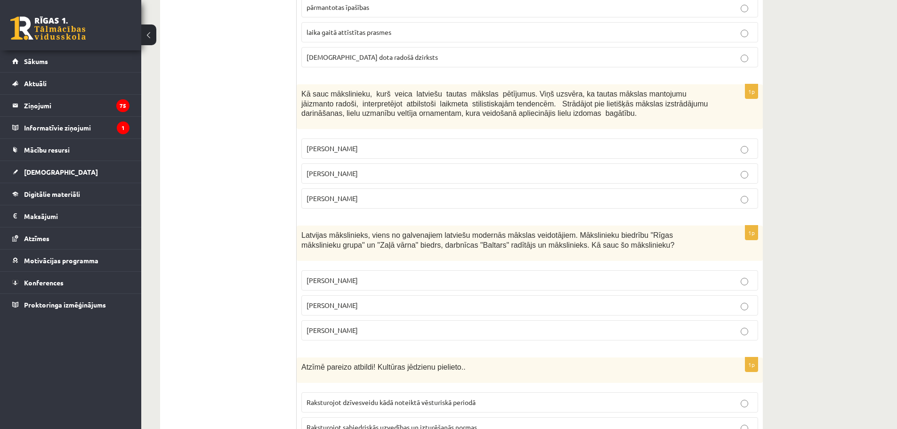
click at [332, 169] on span "[PERSON_NAME]" at bounding box center [331, 173] width 51 height 8
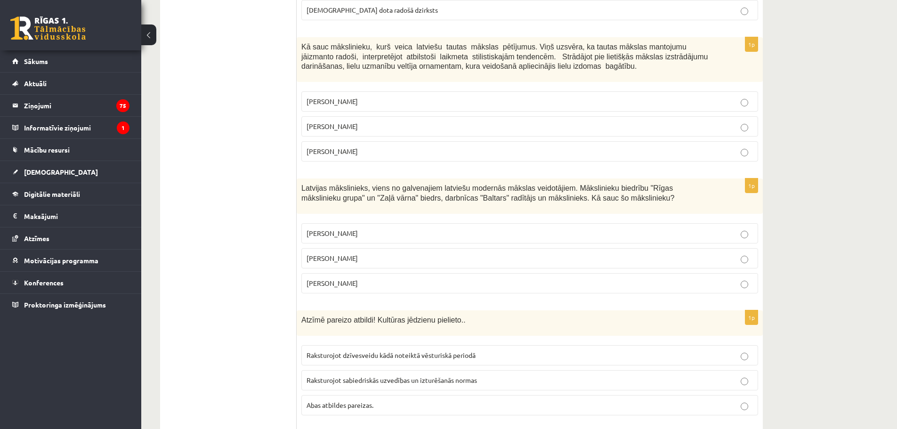
scroll to position [3512, 0]
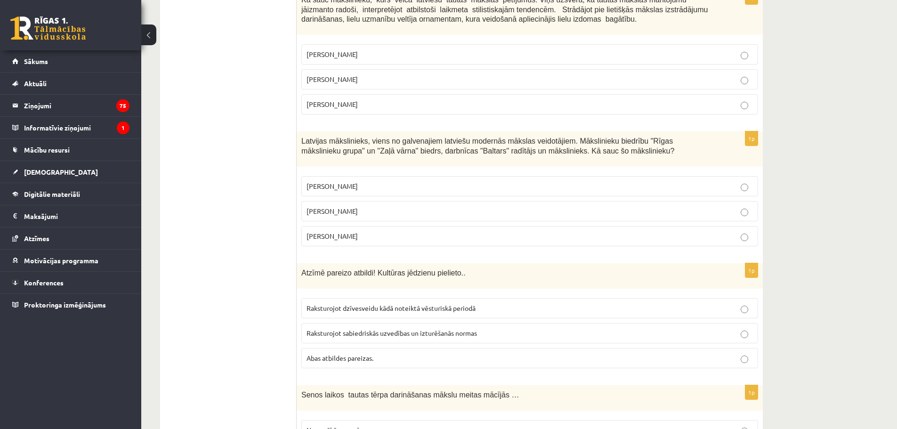
click at [359, 206] on p "[PERSON_NAME]" at bounding box center [529, 211] width 446 height 10
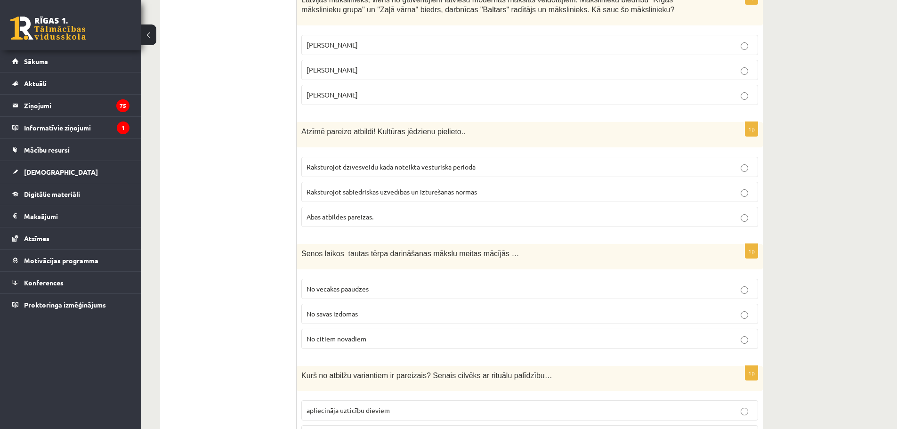
scroll to position [3700, 0]
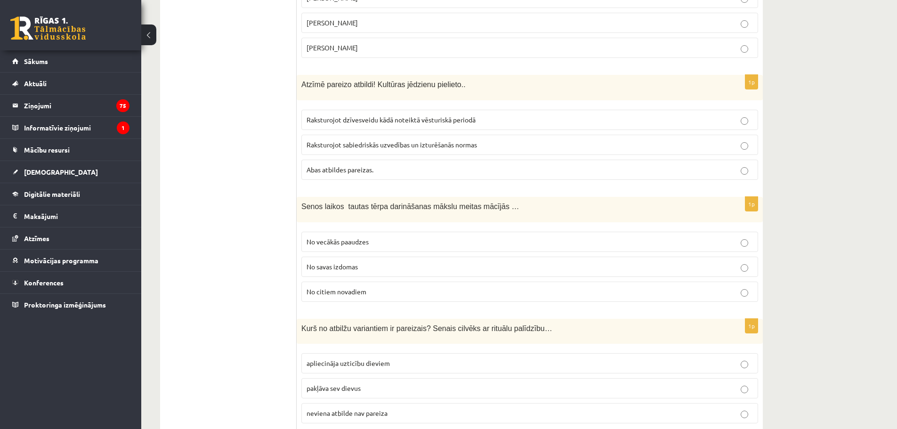
click at [354, 165] on span "Abas atbildes pareizas." at bounding box center [339, 169] width 67 height 8
click at [337, 237] on span "No vecākās paaudzes" at bounding box center [337, 241] width 62 height 8
click at [346, 359] on span "apliecināja uzticību dieviem" at bounding box center [347, 363] width 83 height 8
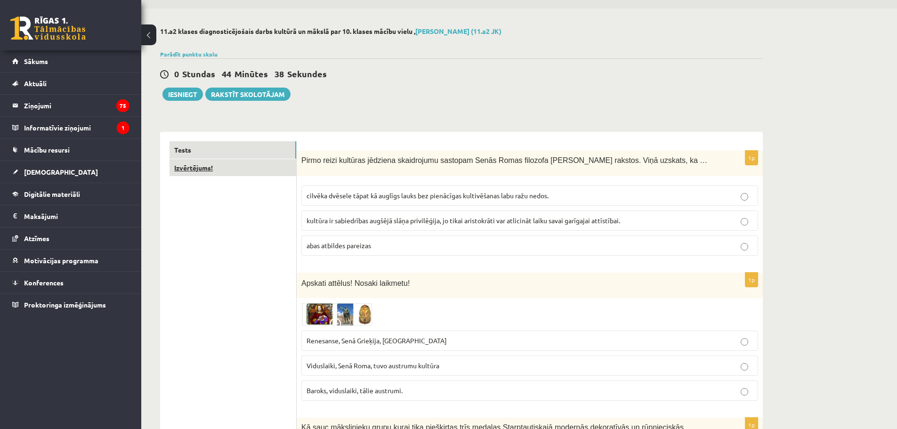
scroll to position [0, 0]
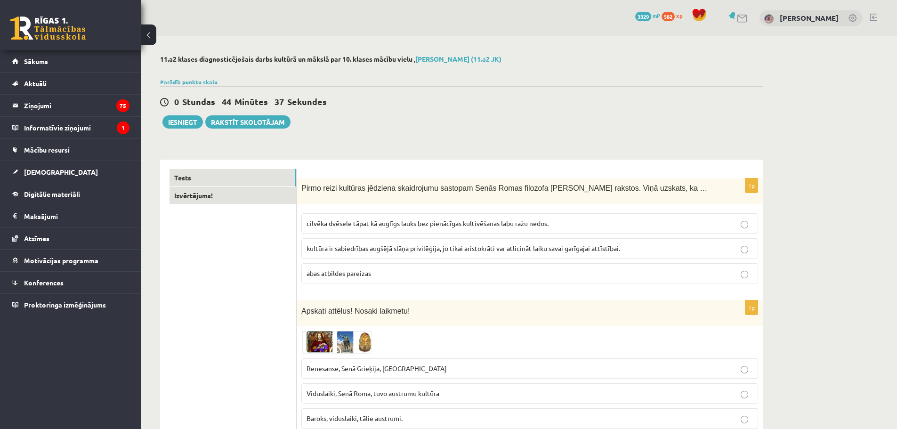
click at [216, 197] on link "Izvērtējums!" at bounding box center [232, 195] width 127 height 17
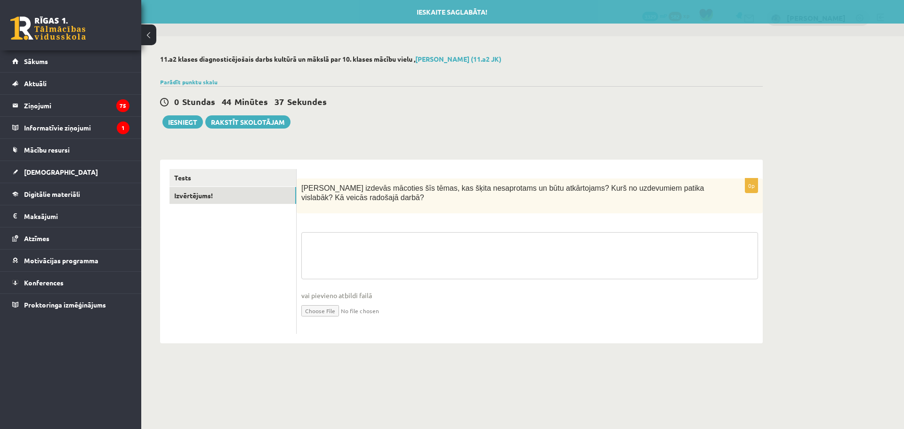
click at [367, 245] on textarea at bounding box center [529, 255] width 457 height 47
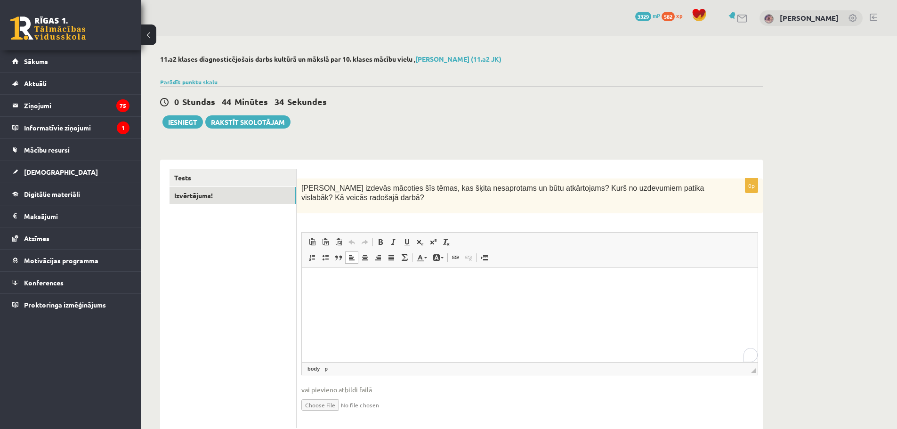
click at [351, 283] on p "Editor, wiswyg-editor-user-answer-47433800766540" at bounding box center [529, 282] width 437 height 10
click at [192, 123] on button "Iesniegt" at bounding box center [182, 121] width 40 height 13
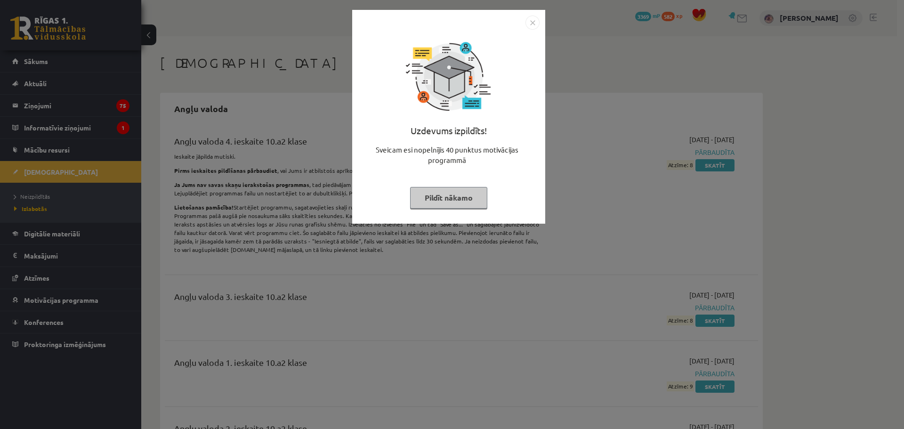
click at [446, 198] on button "Pildīt nākamo" at bounding box center [448, 198] width 77 height 22
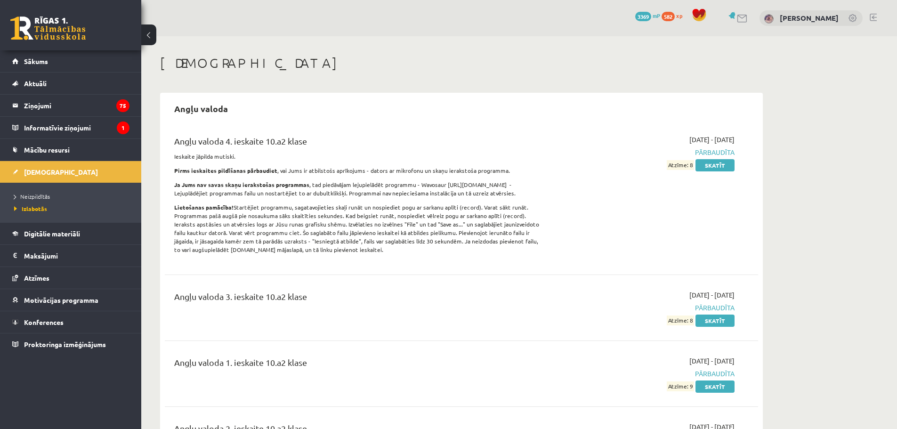
scroll to position [47, 0]
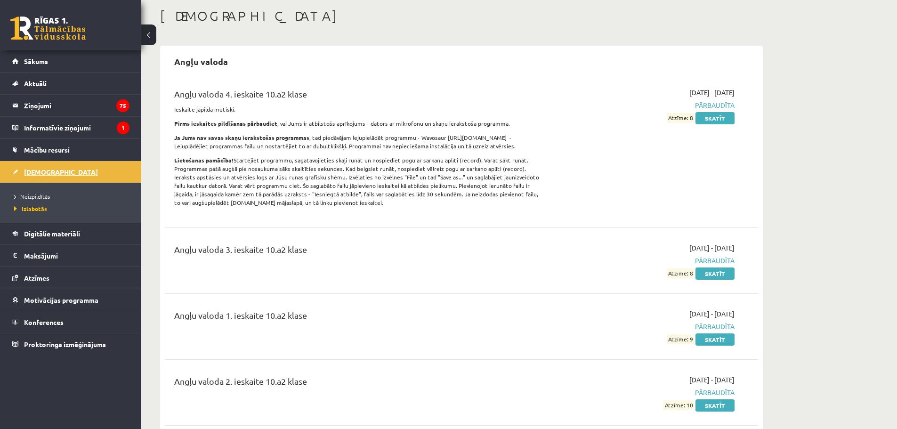
click at [80, 170] on link "[DEMOGRAPHIC_DATA]" at bounding box center [70, 172] width 117 height 22
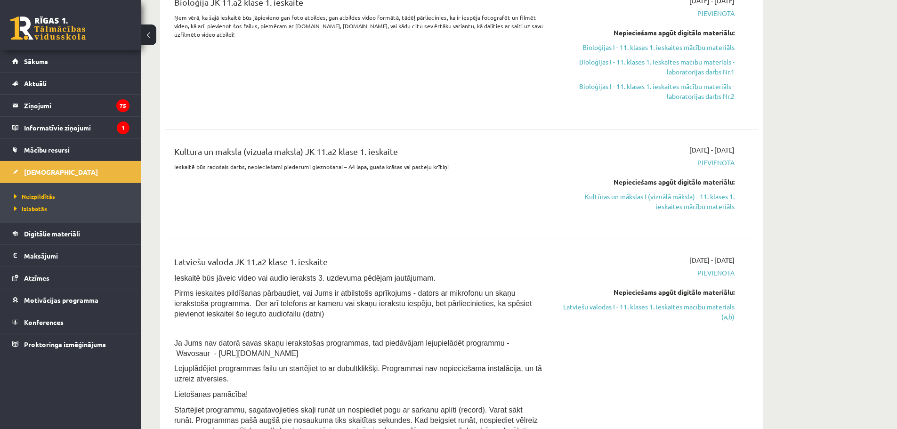
scroll to position [377, 0]
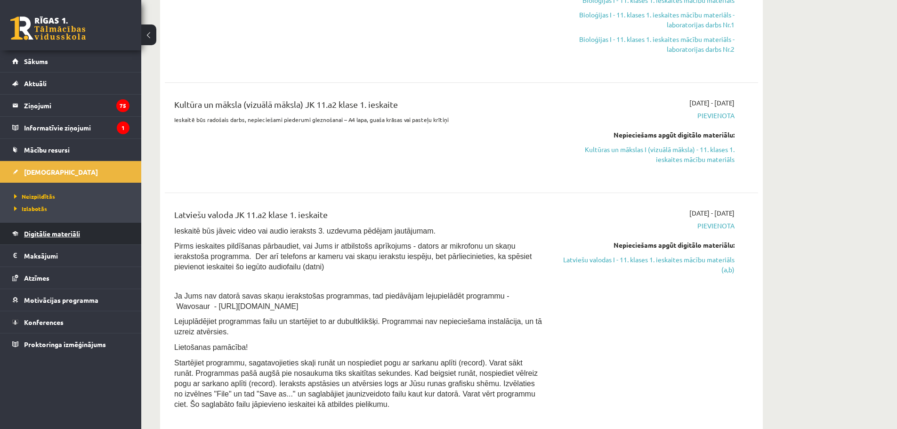
click at [12, 226] on link "Digitālie materiāli" at bounding box center [70, 234] width 117 height 22
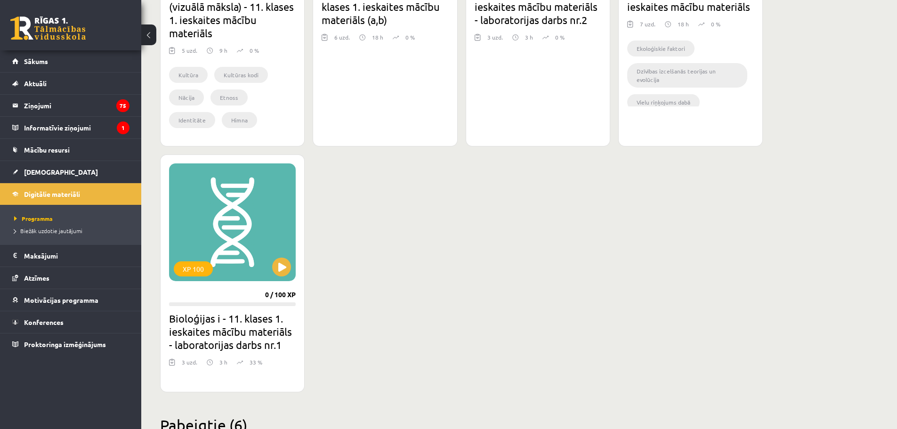
scroll to position [942, 0]
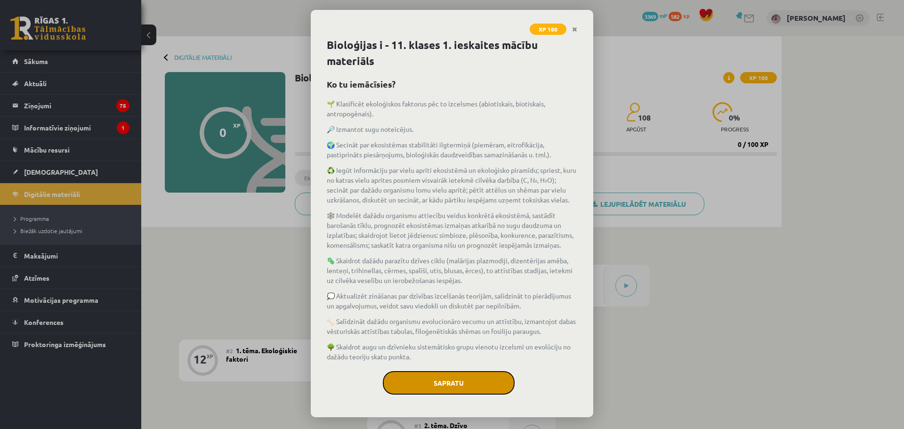
click at [443, 392] on button "Sapratu" at bounding box center [449, 383] width 132 height 24
